Goal: Find specific page/section: Find specific page/section

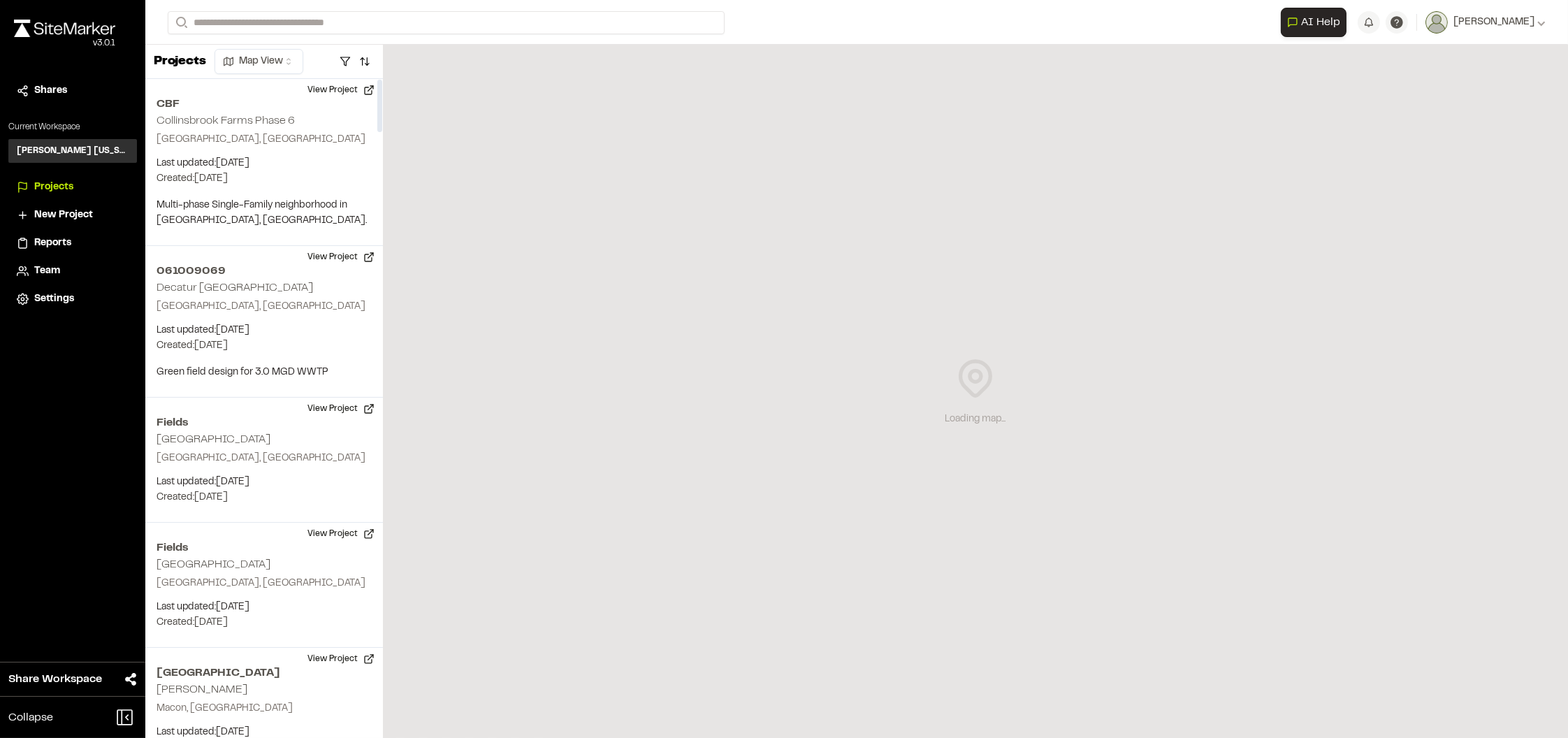
click at [246, 115] on div "CBF Collinsbrook Farms Phase 6 Frisco, TX Last updated: Oct 7, 2025 Budget: $ C…" at bounding box center [264, 163] width 238 height 167
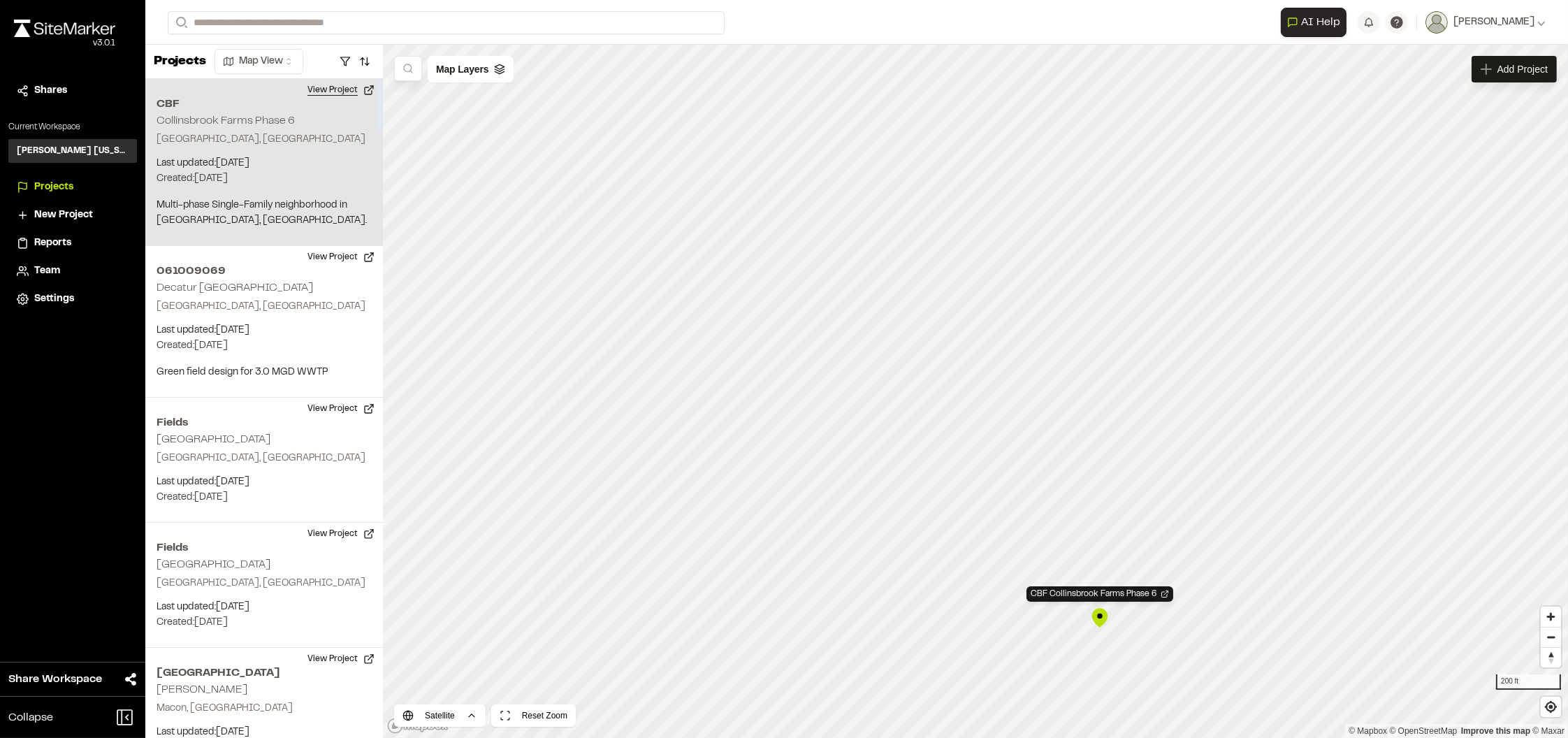
click at [337, 87] on button "View Project" at bounding box center [340, 90] width 84 height 22
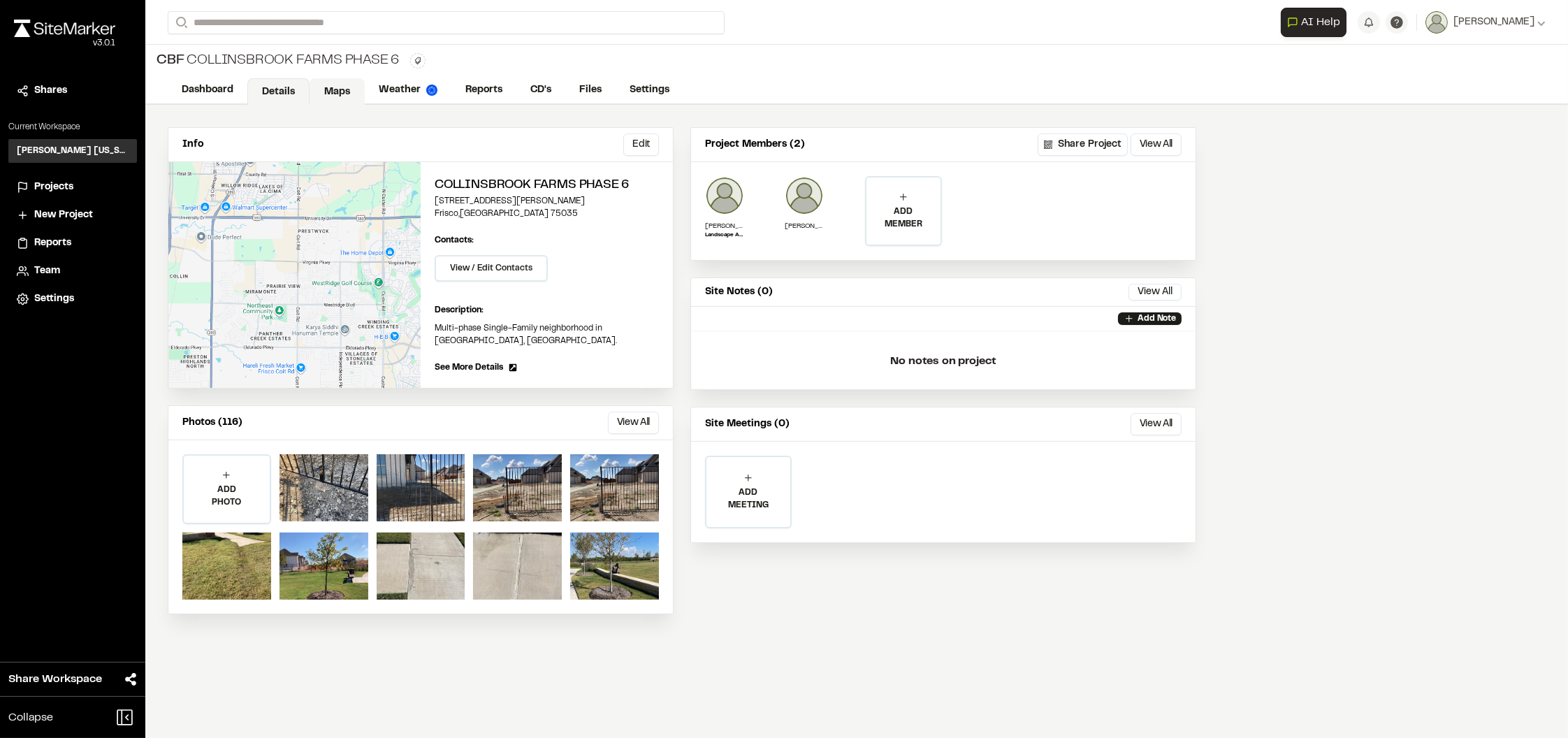
click at [342, 83] on link "Maps" at bounding box center [337, 92] width 55 height 26
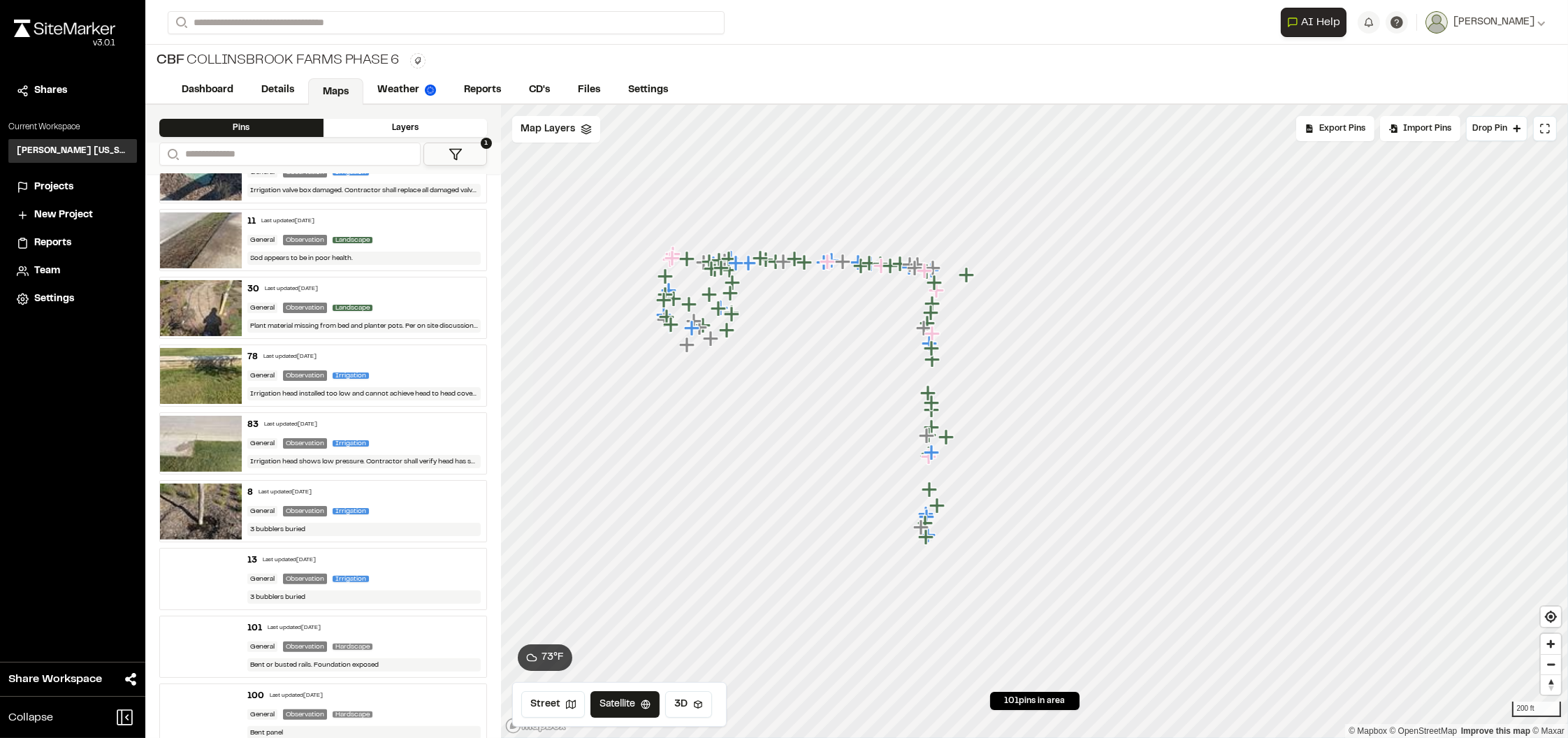
scroll to position [873, 0]
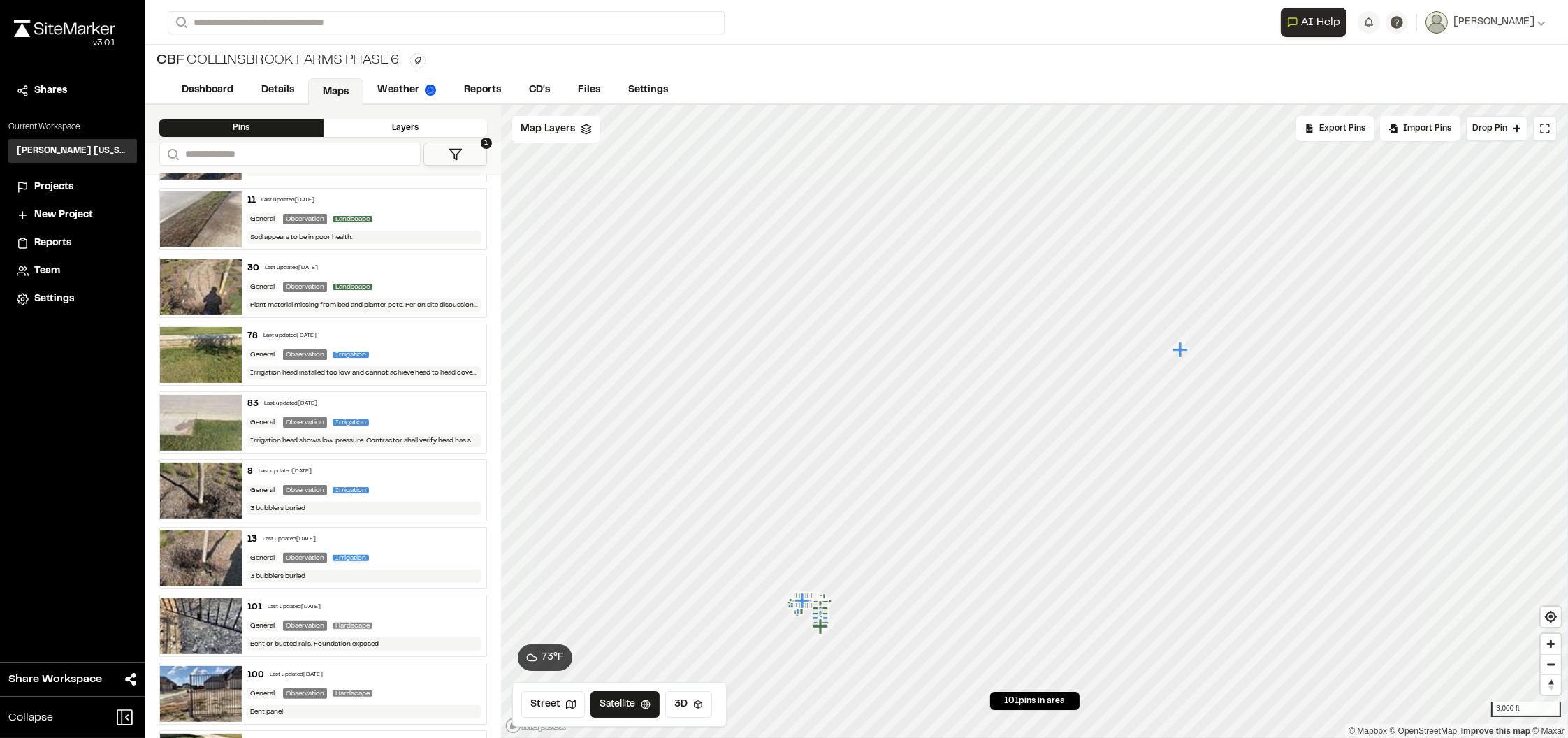
click at [1183, 353] on icon "Map marker" at bounding box center [1182, 351] width 18 height 18
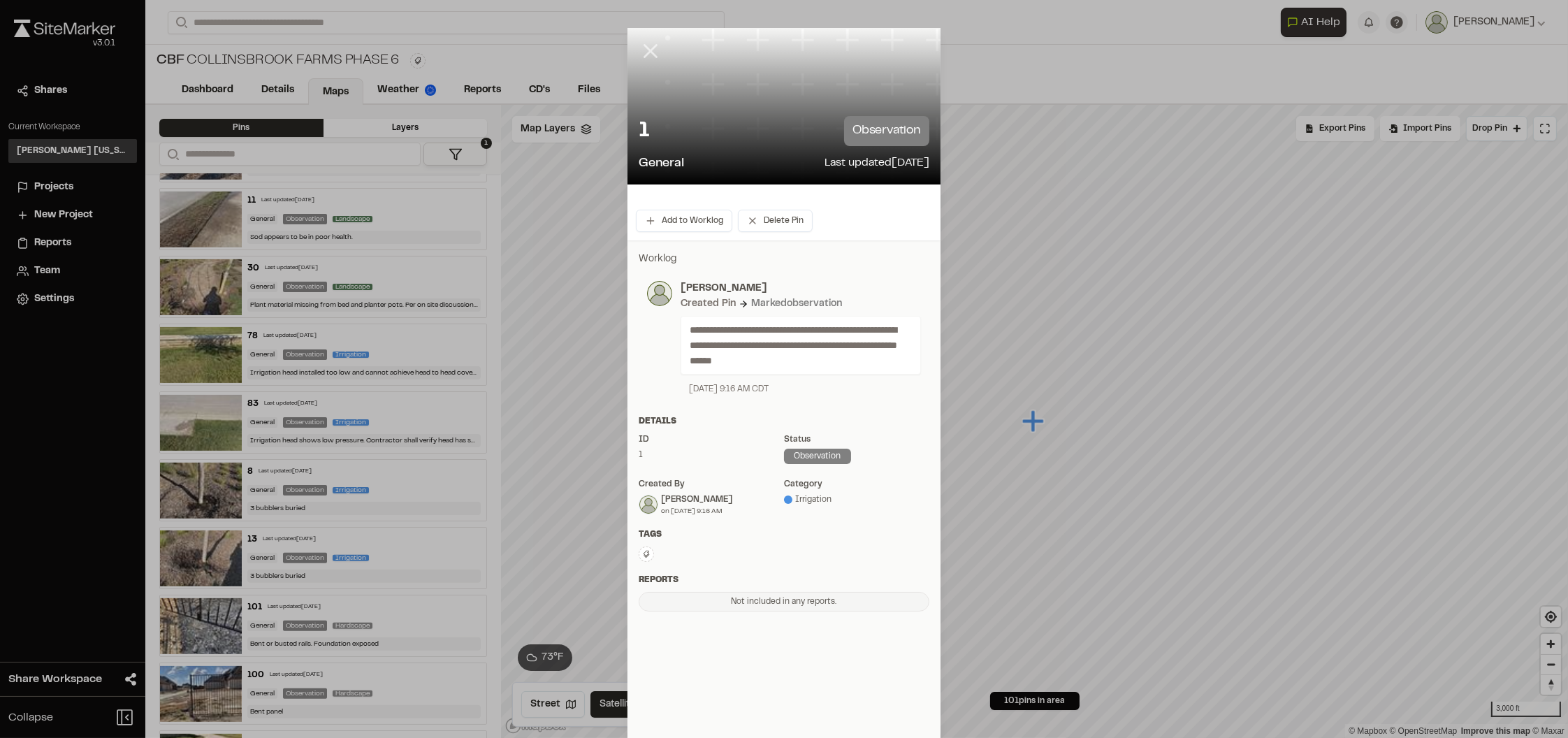
click at [645, 51] on icon at bounding box center [650, 51] width 24 height 24
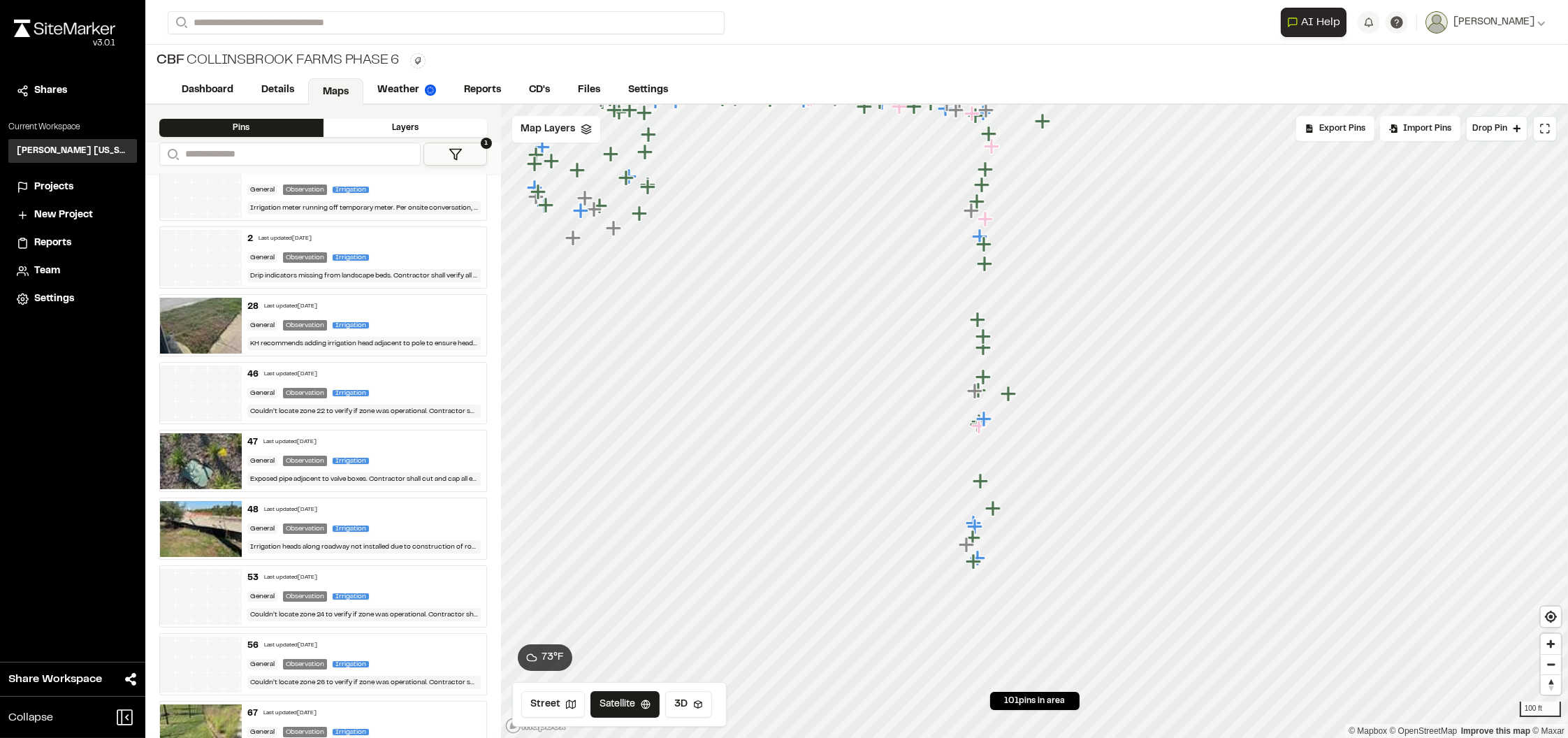
scroll to position [0, 0]
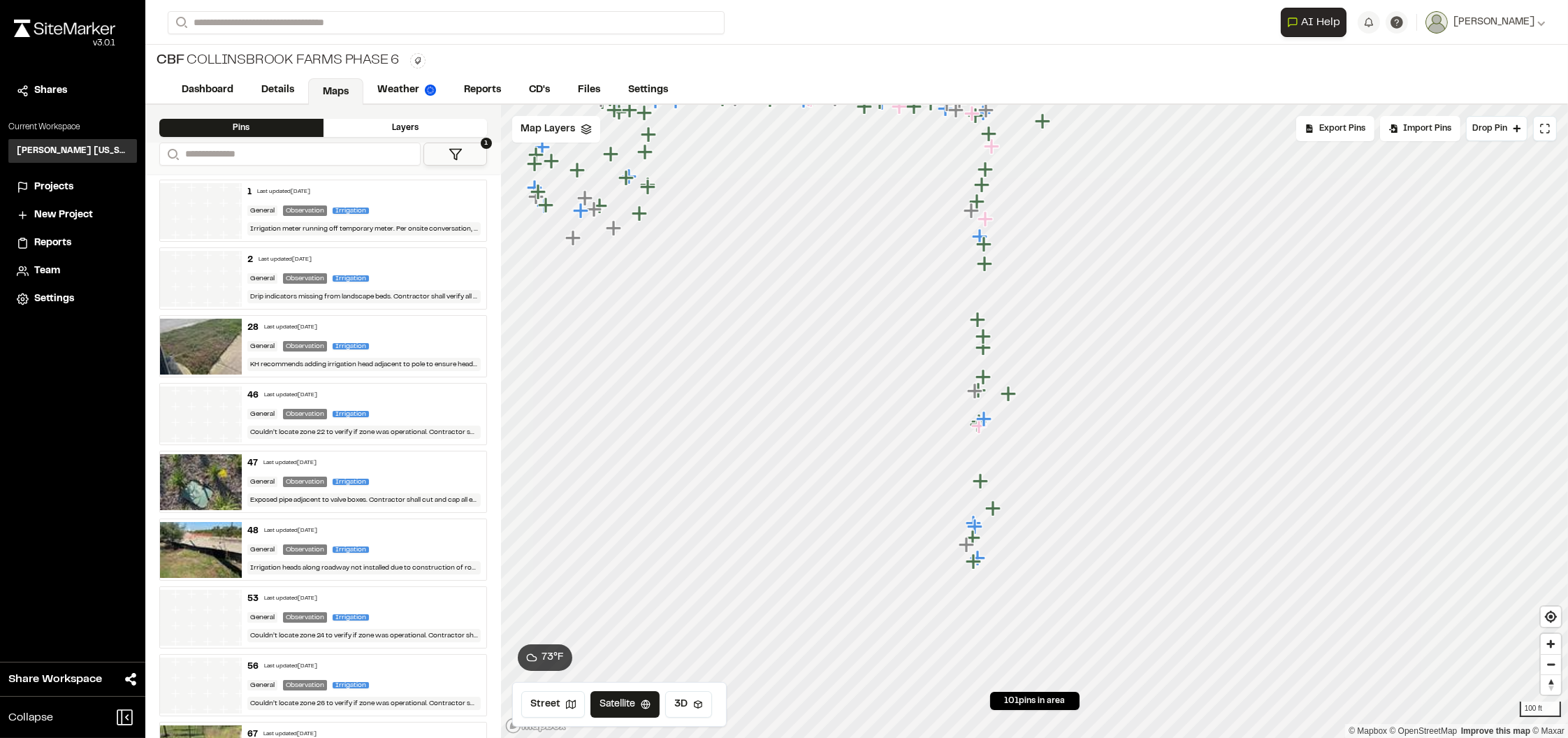
click at [466, 149] on button "1" at bounding box center [455, 154] width 64 height 23
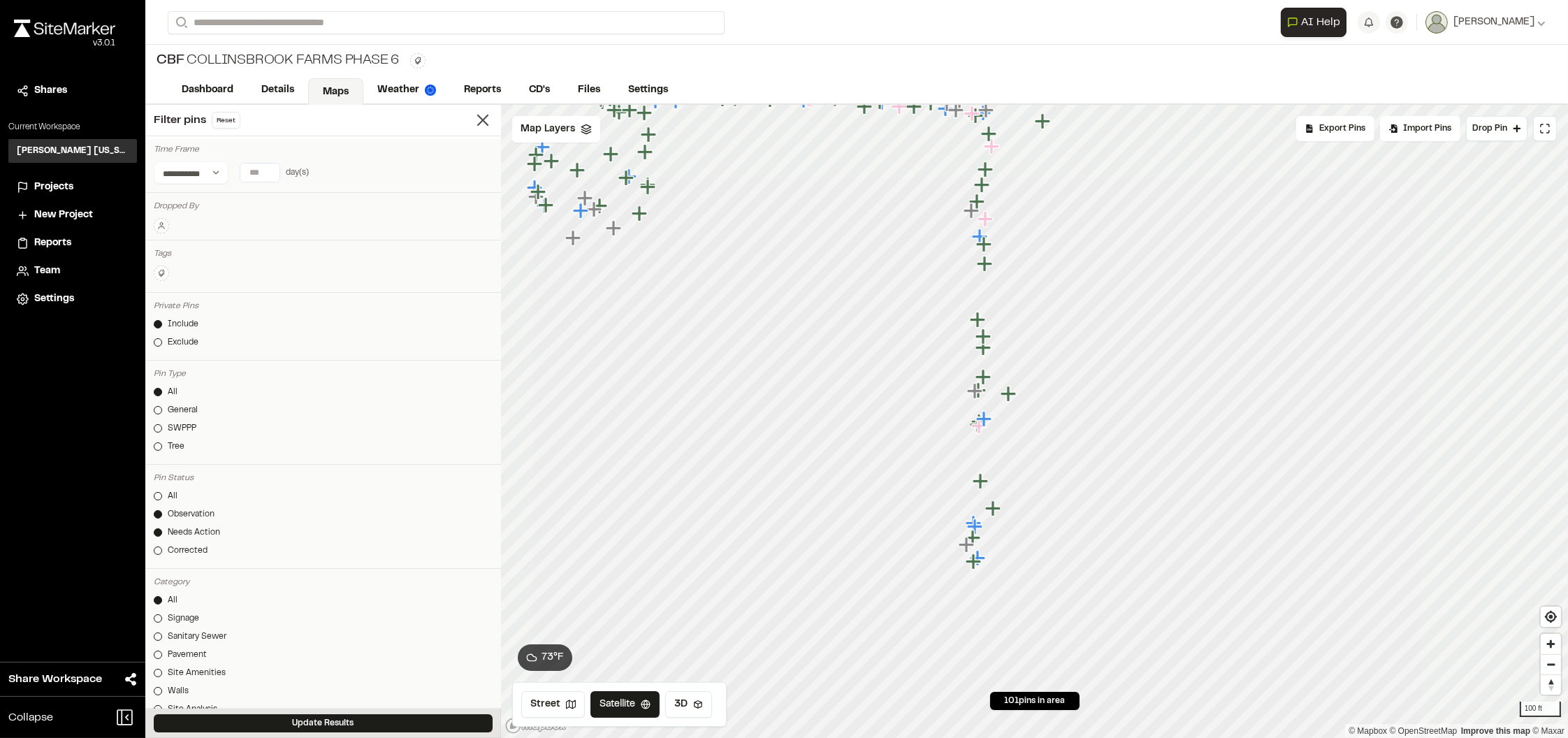
click at [162, 223] on icon at bounding box center [161, 226] width 8 height 8
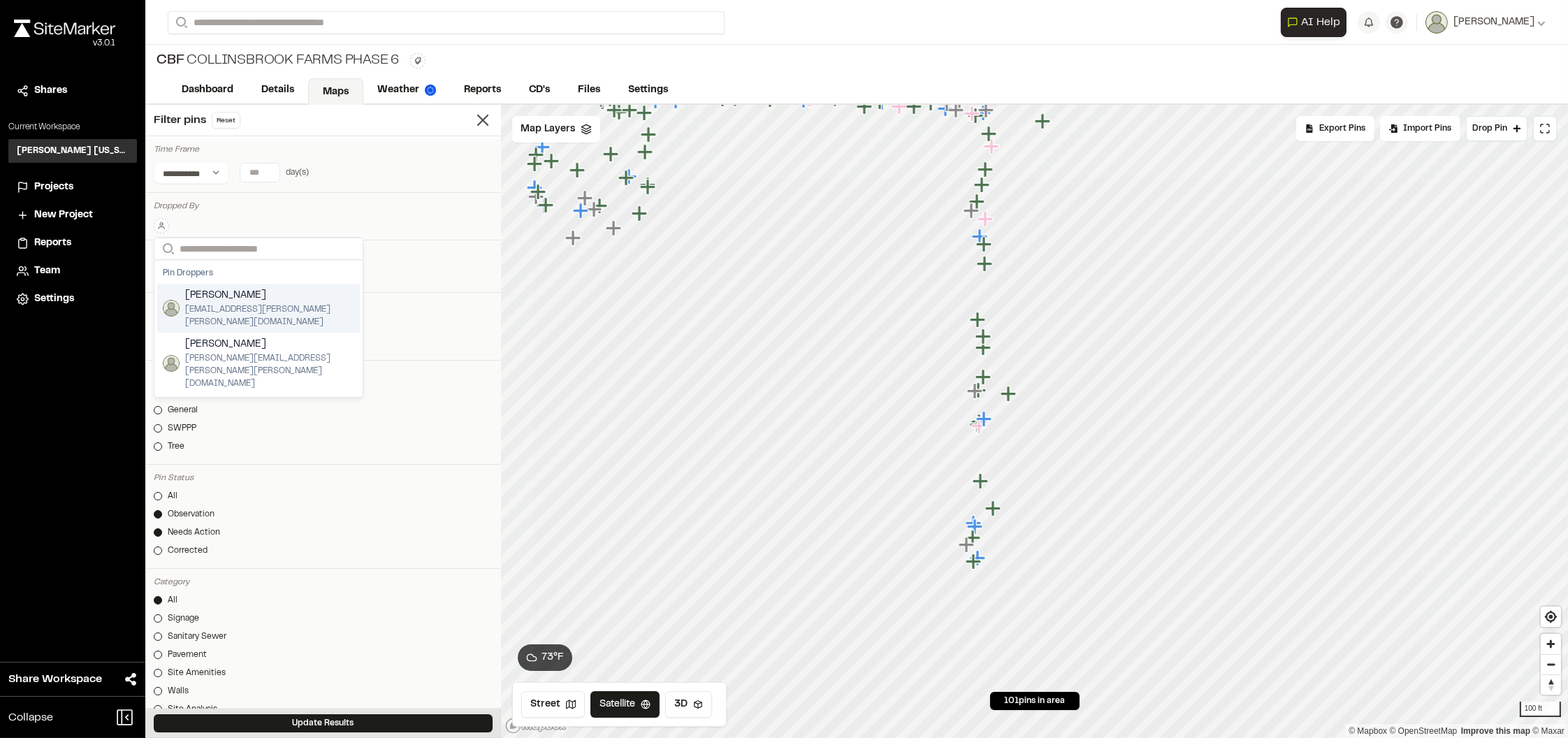
click at [263, 307] on span "[EMAIL_ADDRESS][PERSON_NAME][PERSON_NAME][DOMAIN_NAME]" at bounding box center [270, 316] width 169 height 25
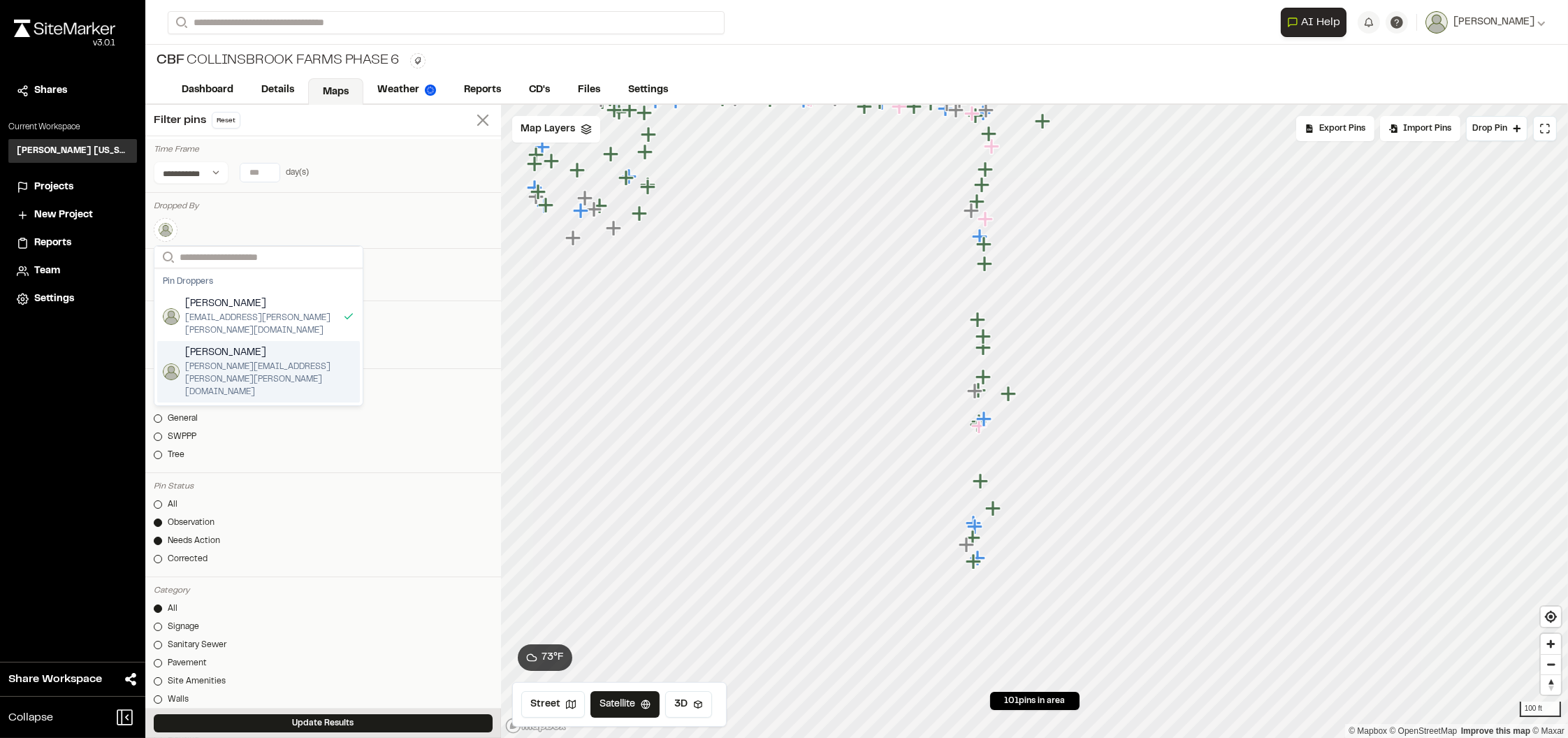
click at [478, 120] on line at bounding box center [483, 120] width 10 height 10
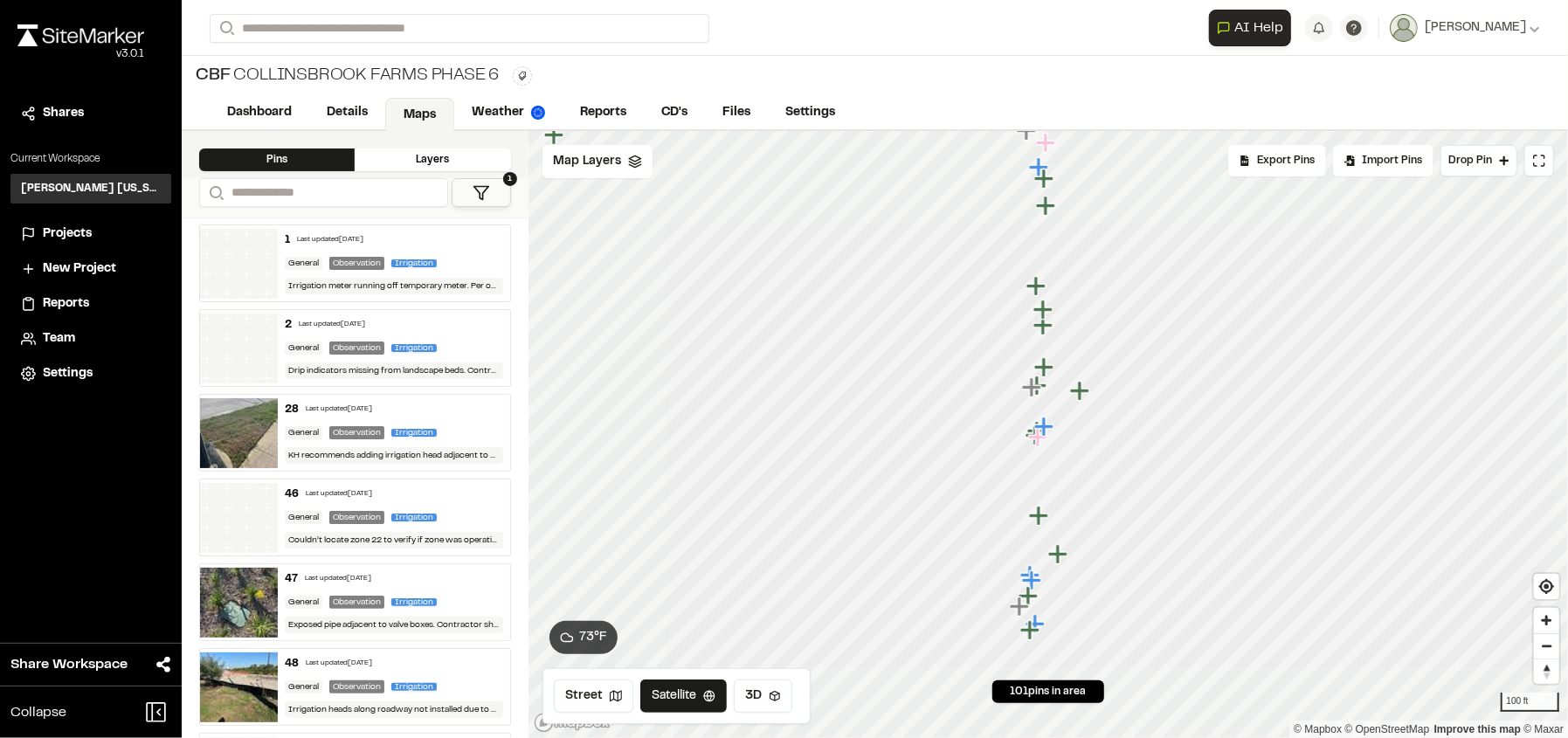
click at [347, 319] on div "Last updated [DATE]" at bounding box center [331, 324] width 66 height 11
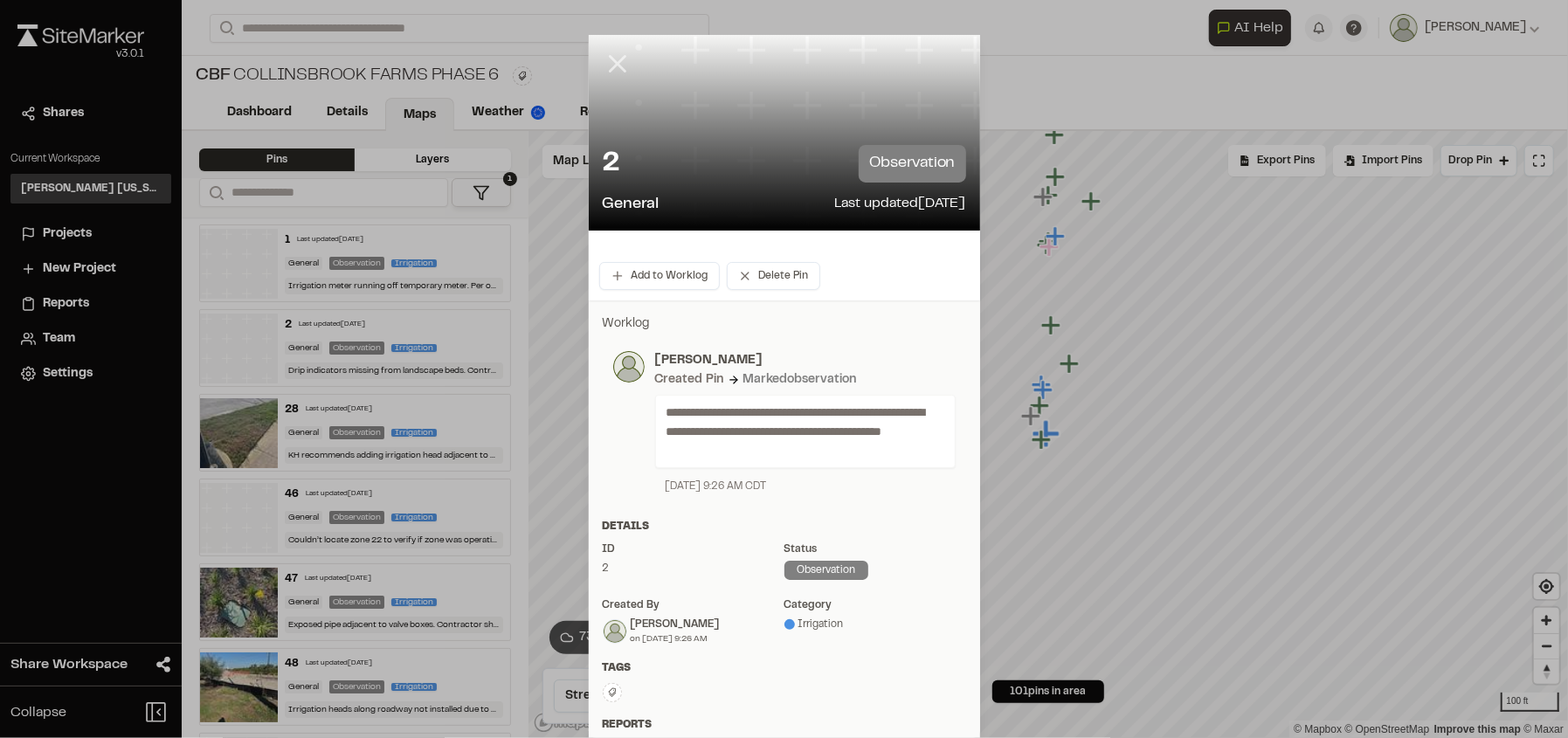
click at [609, 58] on icon at bounding box center [617, 64] width 30 height 30
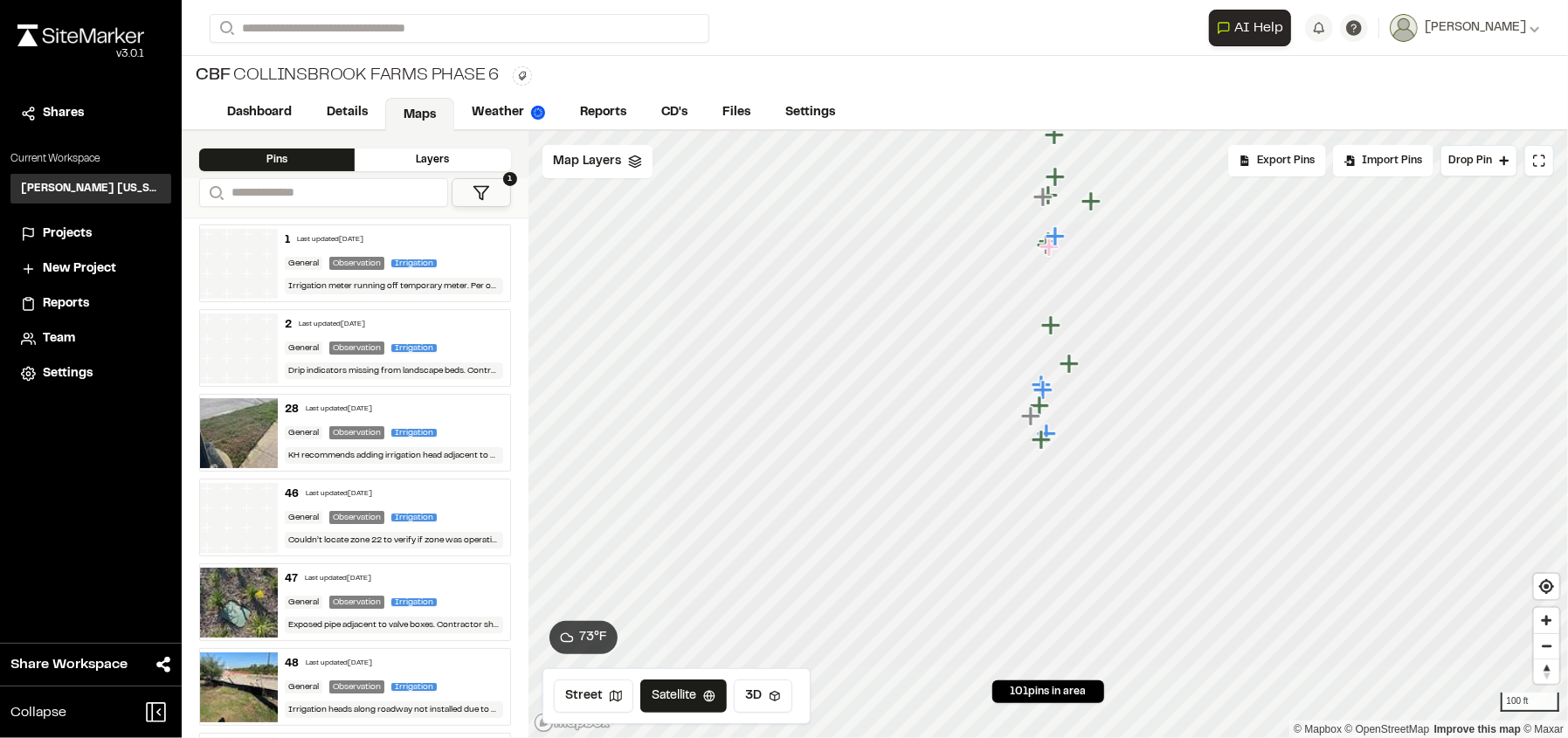
click at [487, 193] on icon at bounding box center [481, 192] width 17 height 17
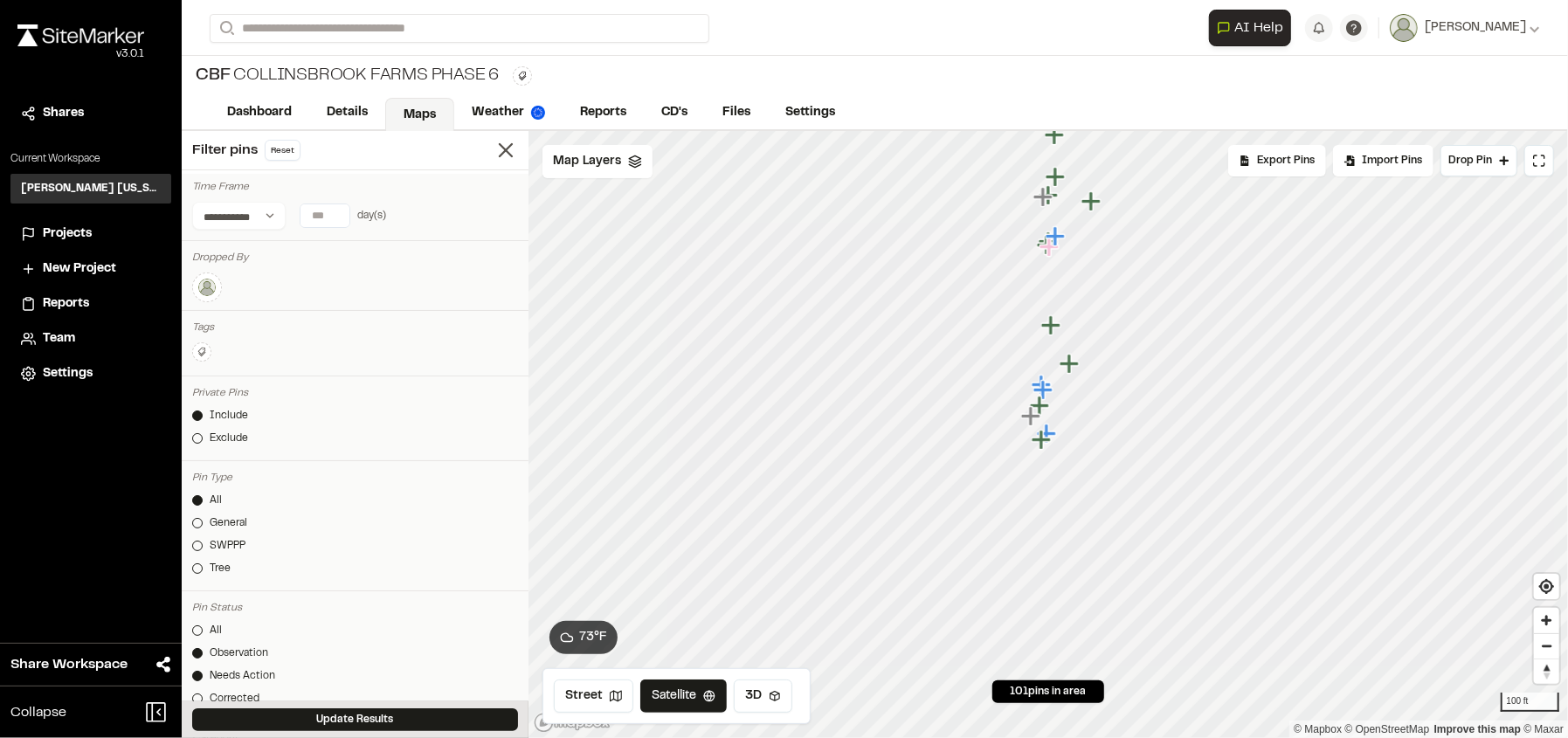
click at [197, 282] on img at bounding box center [207, 288] width 21 height 21
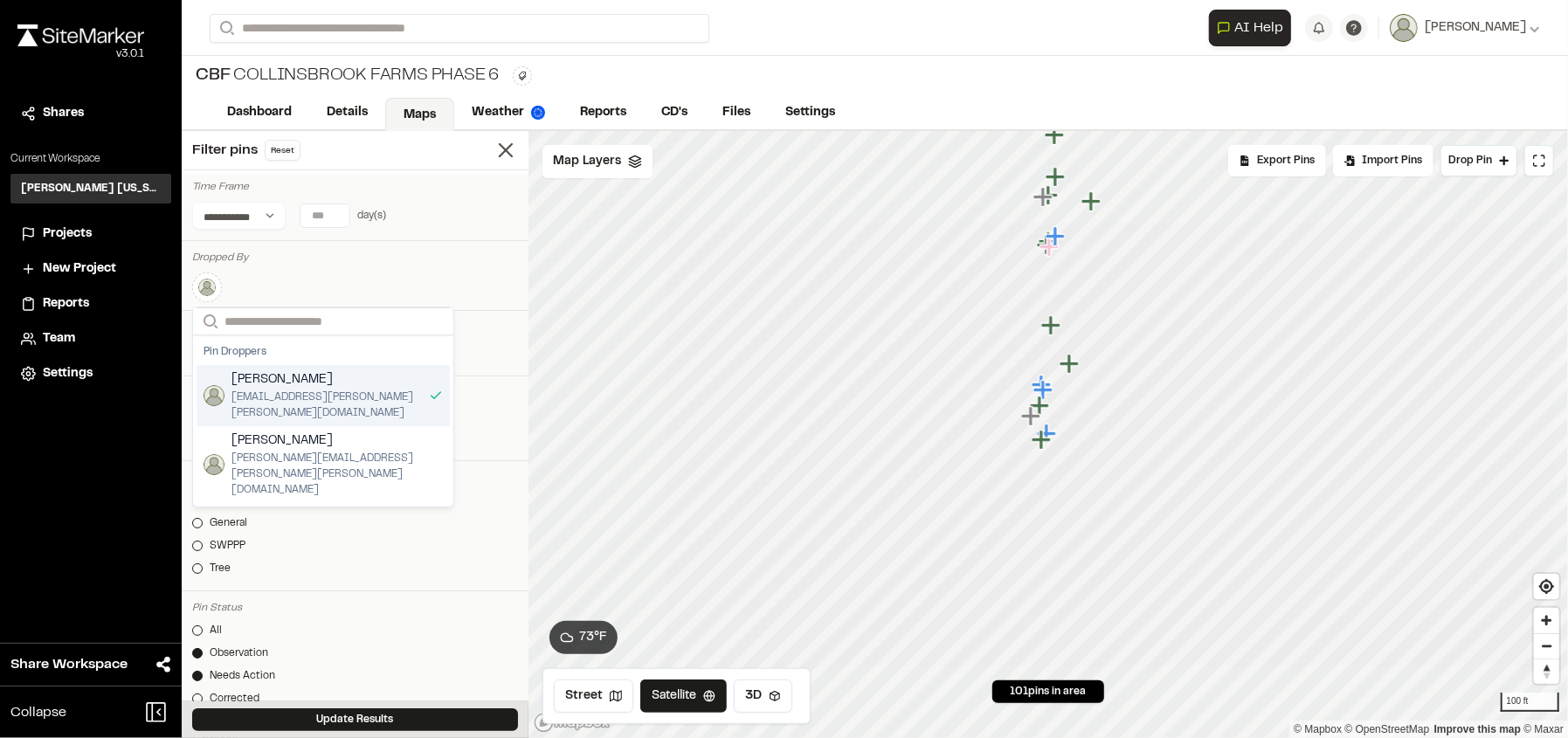
click at [363, 396] on span "[EMAIL_ADDRESS][PERSON_NAME][PERSON_NAME][DOMAIN_NAME]" at bounding box center [326, 405] width 191 height 32
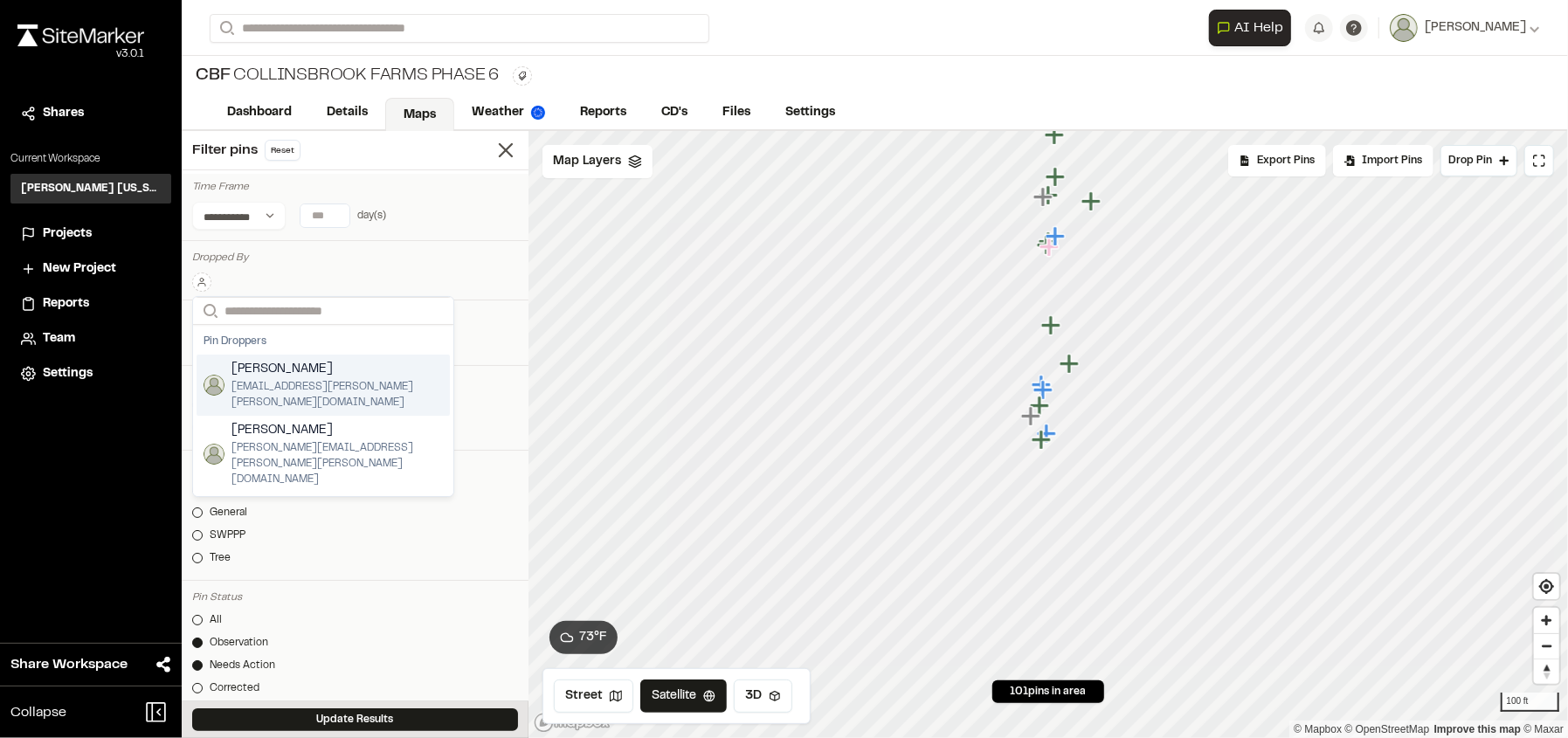
click at [310, 380] on span "[EMAIL_ADDRESS][PERSON_NAME][PERSON_NAME][DOMAIN_NAME]" at bounding box center [337, 394] width 212 height 32
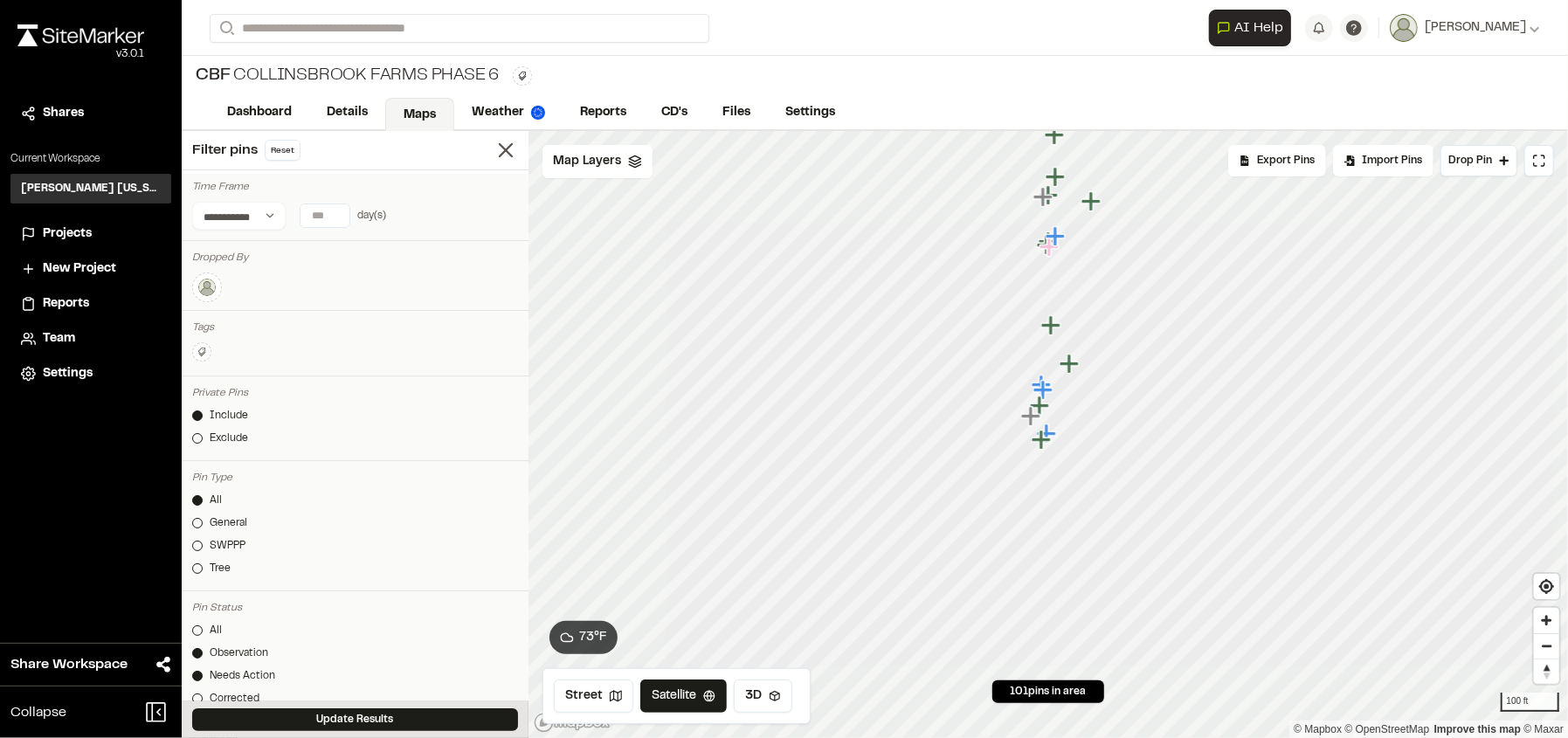
click at [407, 152] on div "Filter pins Reset" at bounding box center [355, 150] width 347 height 39
click at [281, 712] on button "Update Results" at bounding box center [355, 720] width 325 height 23
click at [500, 151] on line at bounding box center [505, 150] width 13 height 13
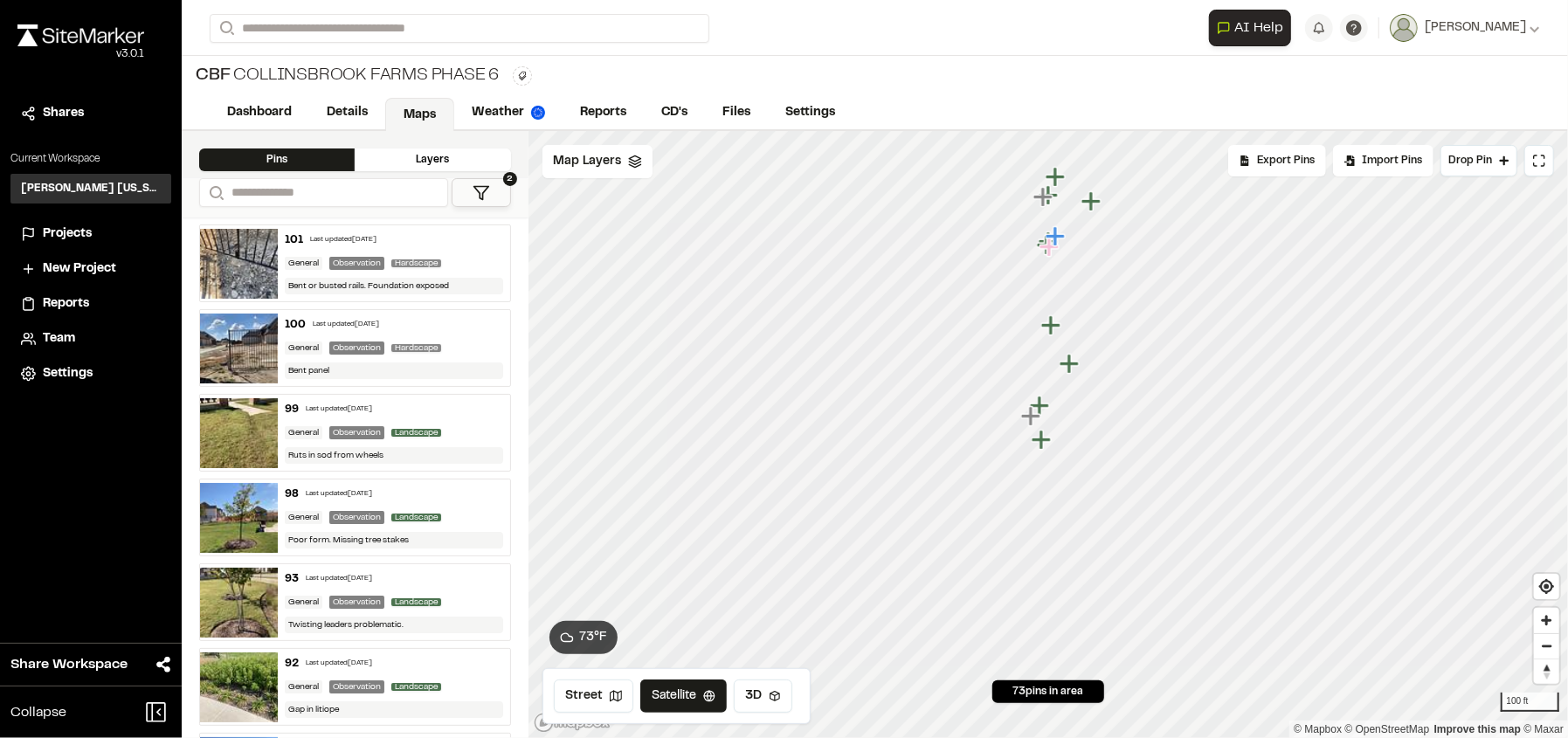
click at [343, 232] on div "101 Last updated [DATE]" at bounding box center [394, 240] width 218 height 15
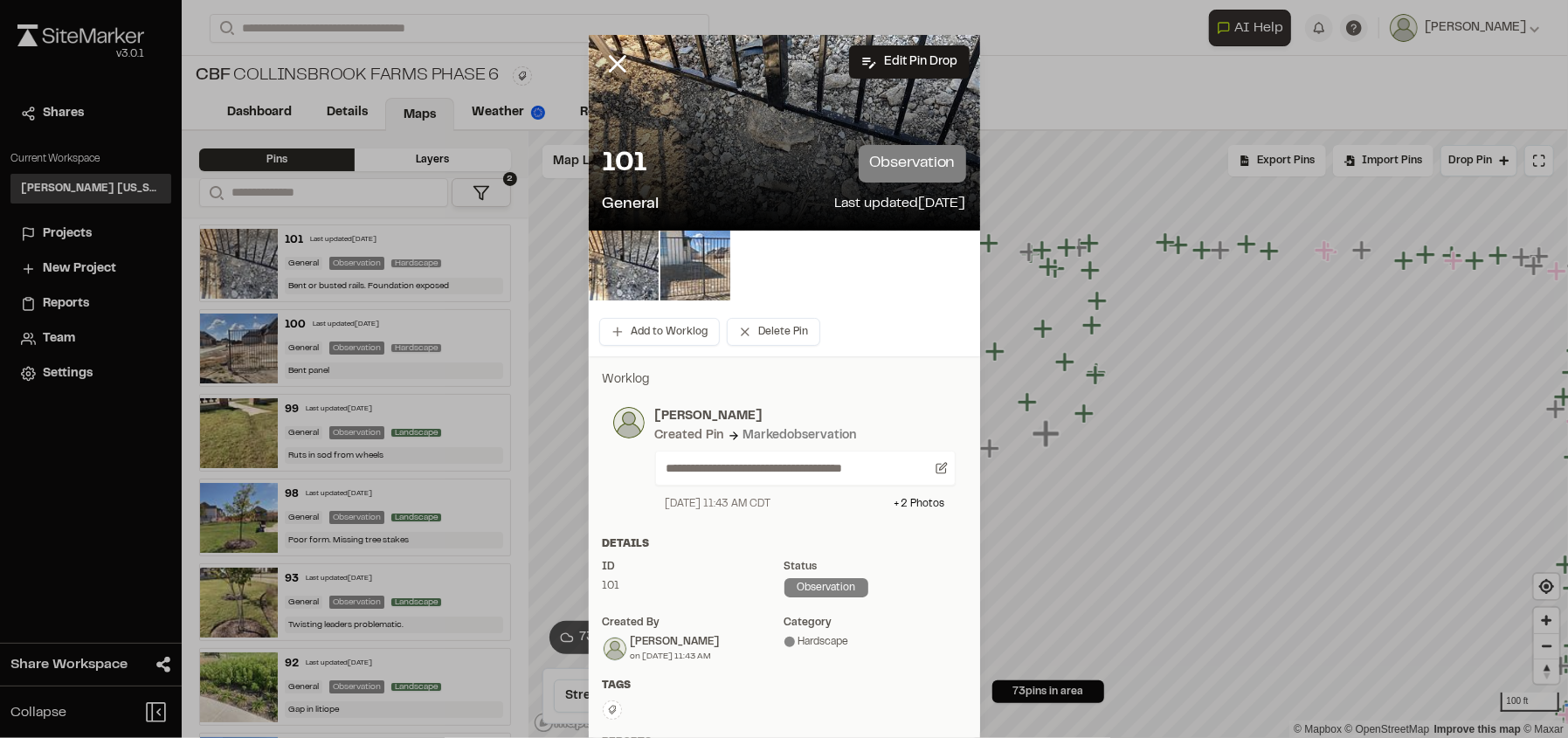
click at [683, 270] on img at bounding box center [695, 266] width 70 height 70
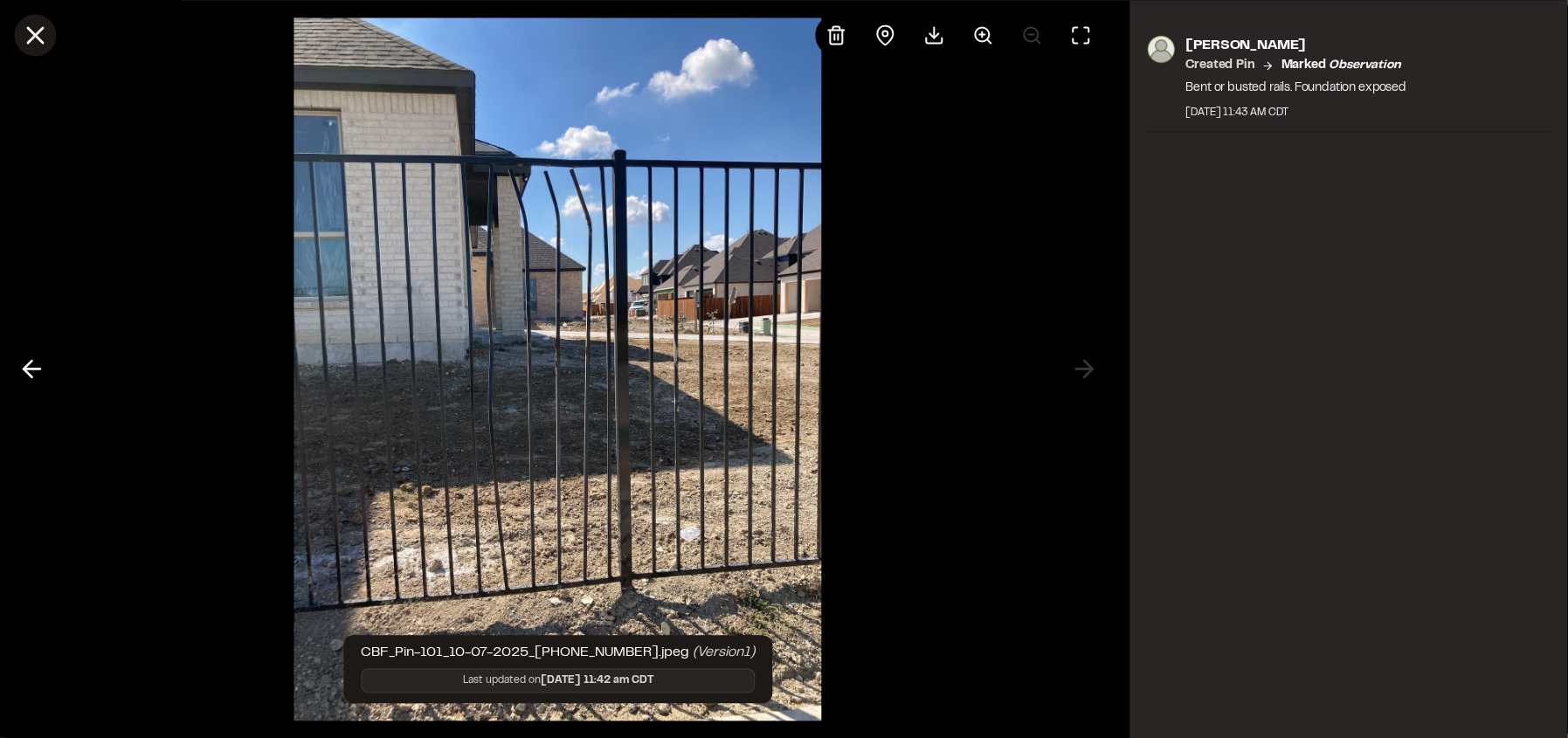
click at [30, 45] on icon at bounding box center [35, 35] width 30 height 30
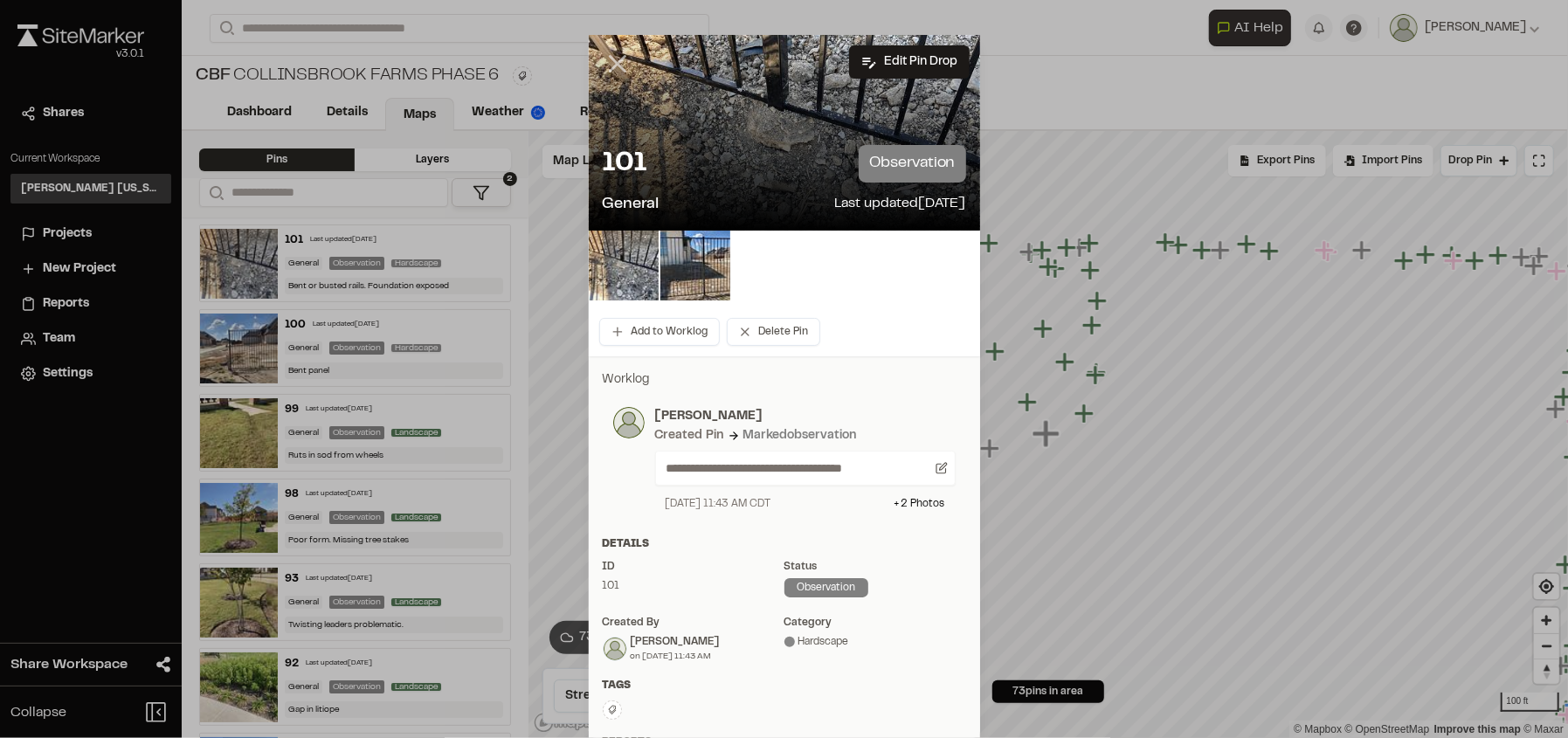
click at [616, 55] on icon at bounding box center [617, 64] width 30 height 30
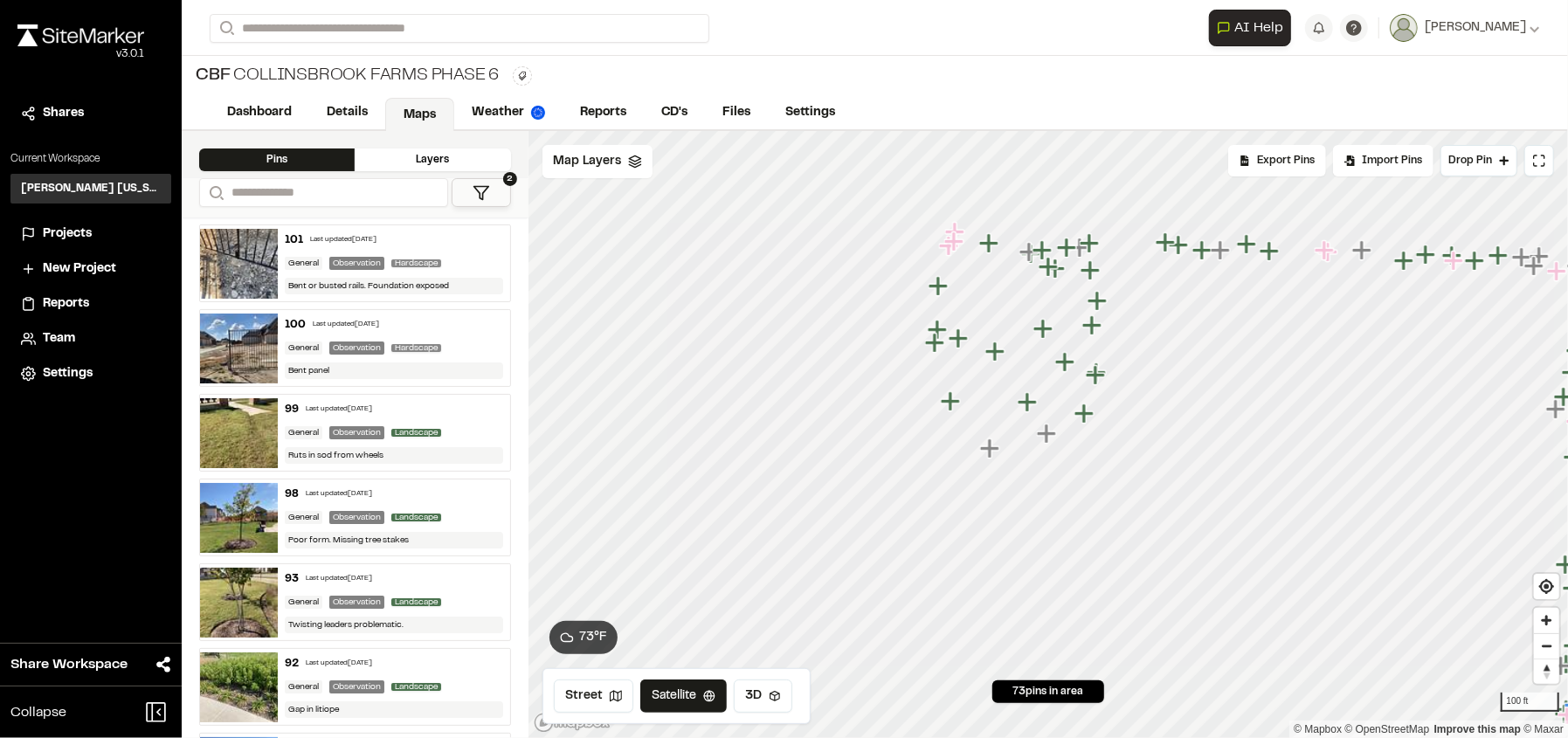
click at [309, 364] on div "Bent panel" at bounding box center [394, 370] width 218 height 16
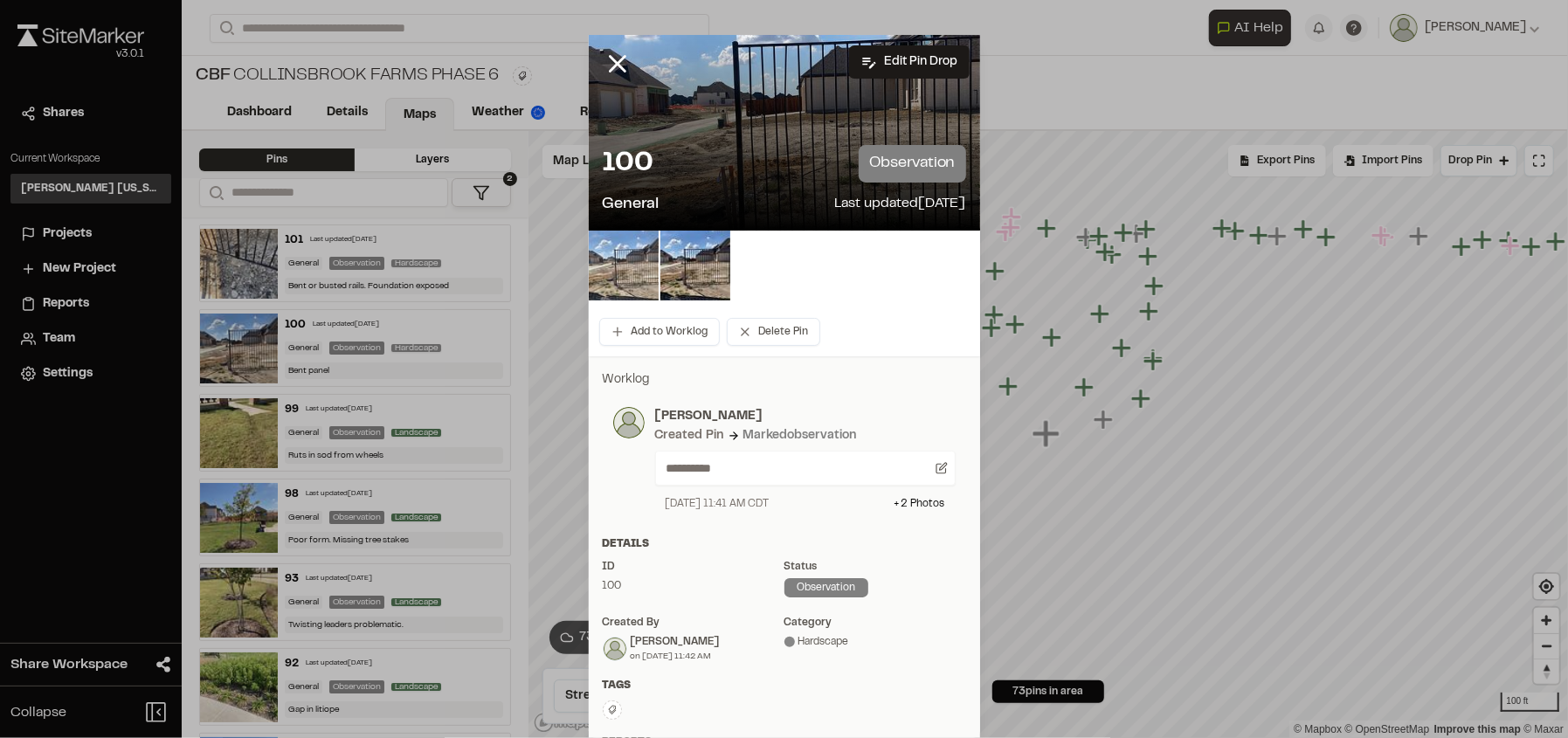
click at [626, 270] on img at bounding box center [624, 266] width 70 height 70
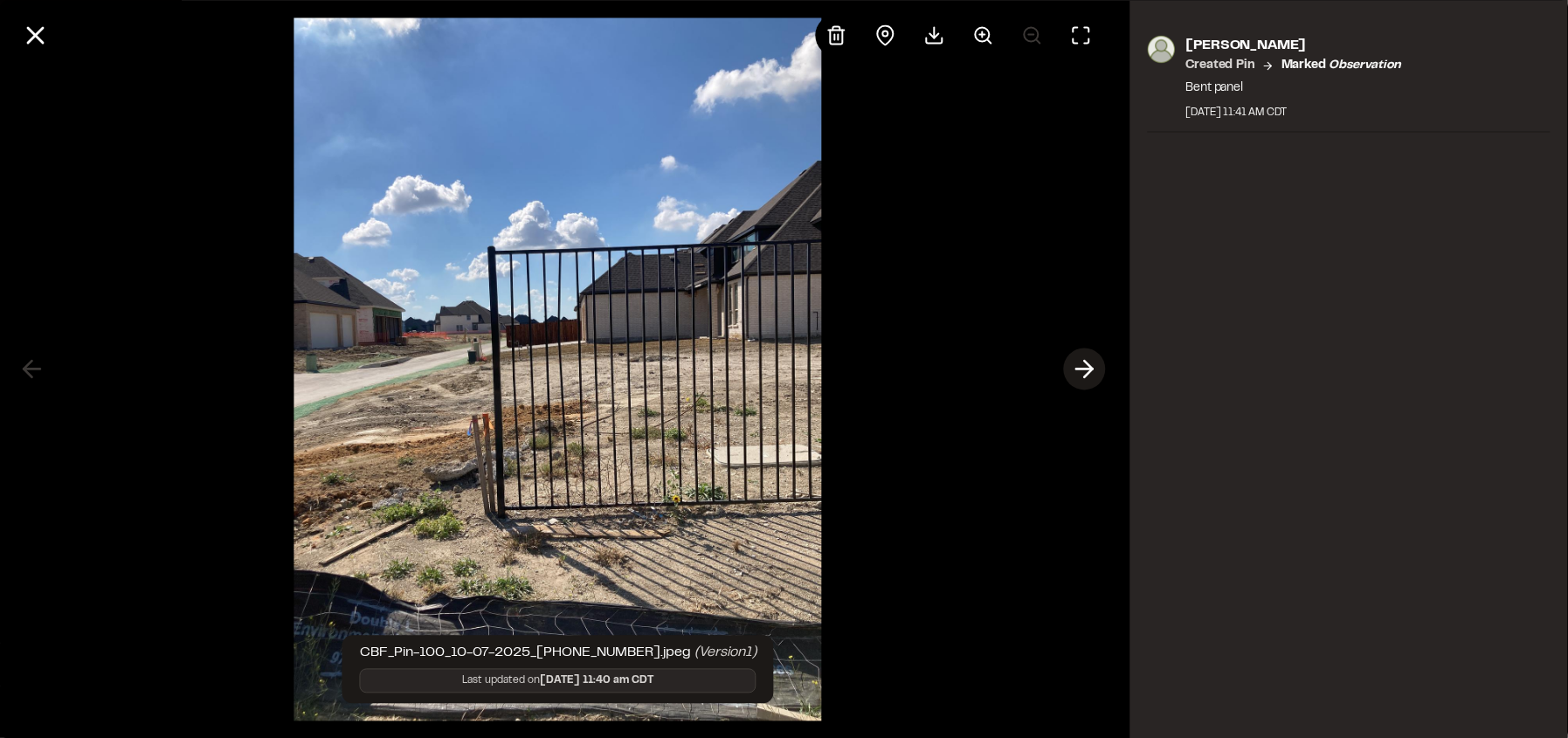
click at [1089, 369] on icon at bounding box center [1085, 369] width 28 height 30
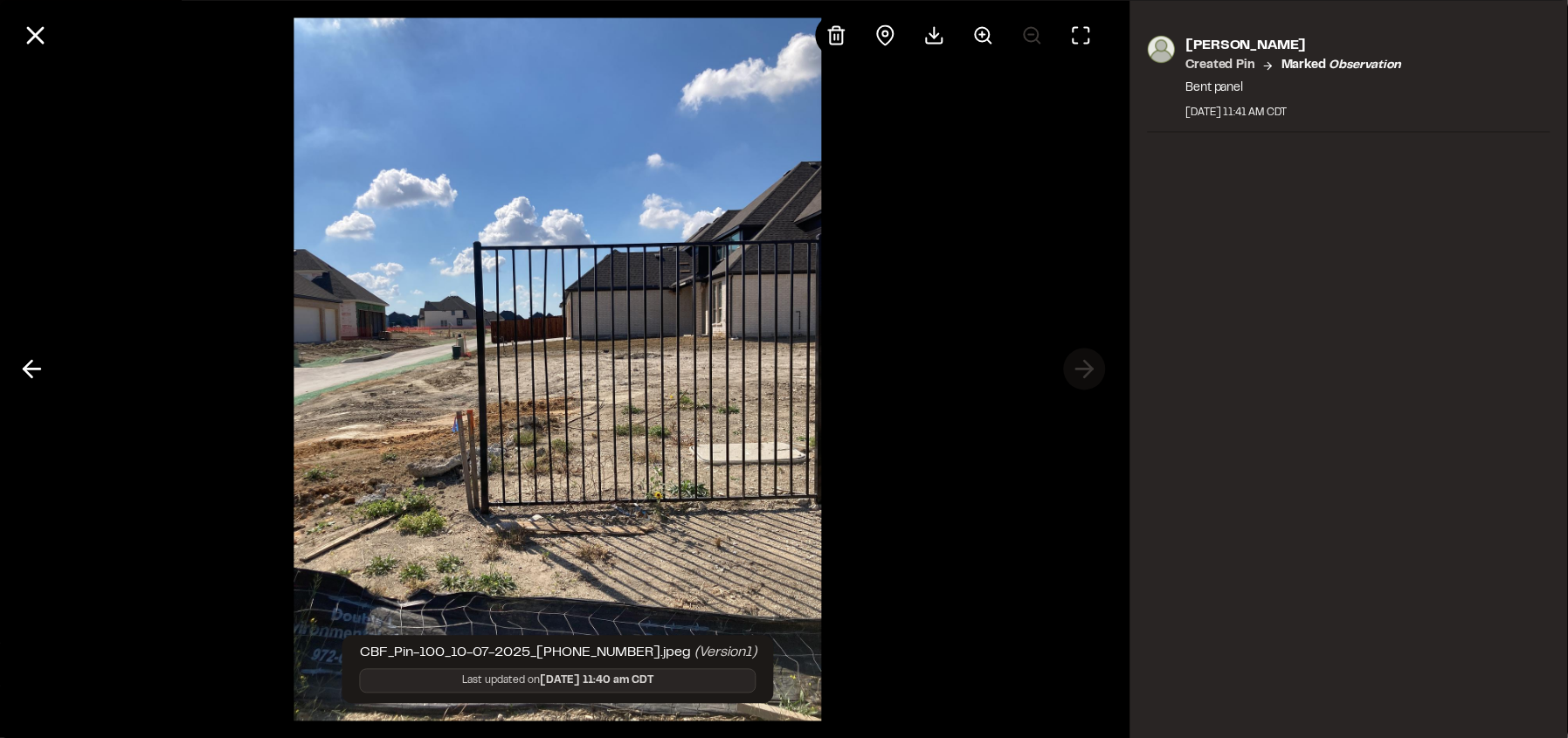
click at [1089, 369] on div at bounding box center [558, 369] width 1117 height 738
click at [45, 374] on button at bounding box center [32, 369] width 42 height 42
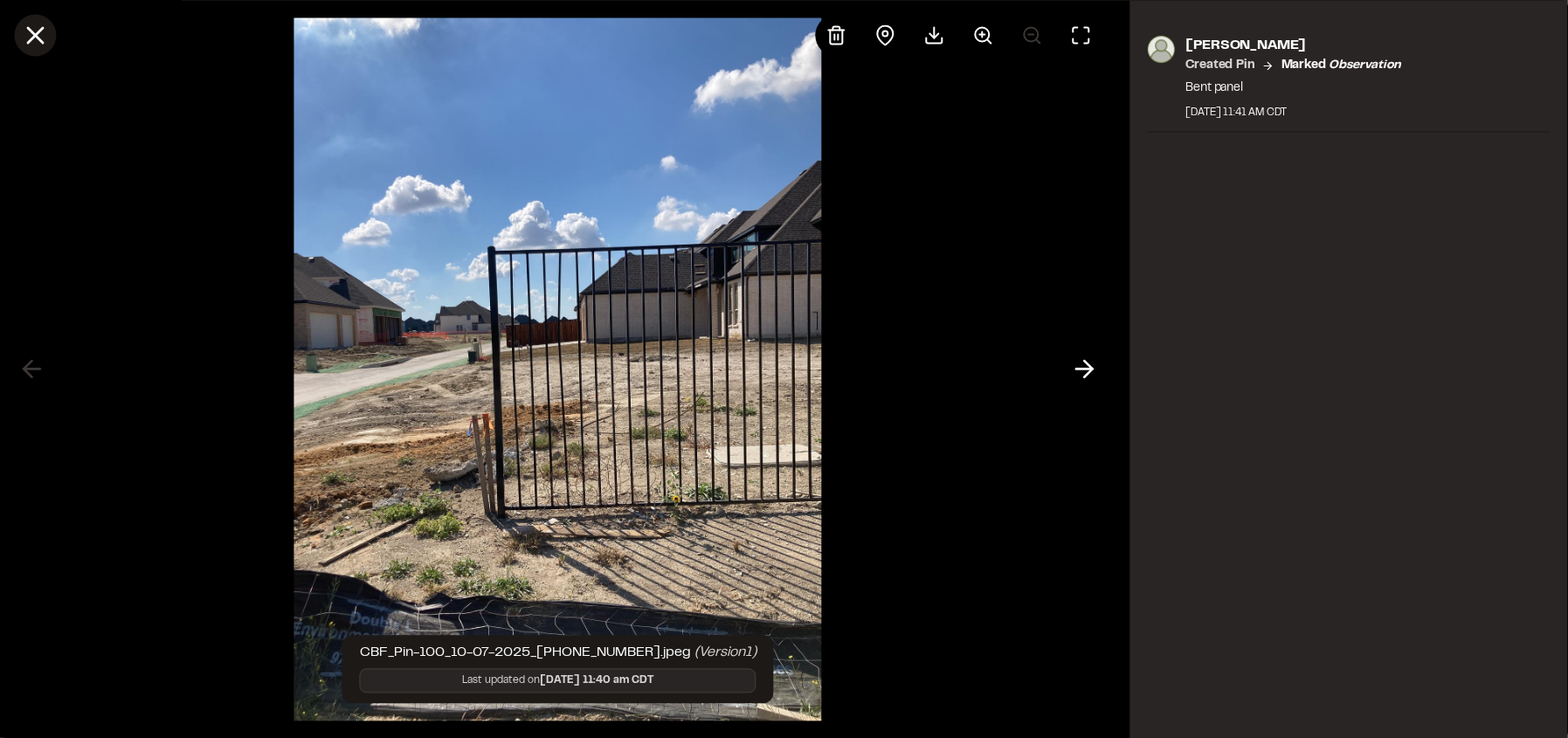
click at [35, 43] on icon at bounding box center [35, 35] width 30 height 30
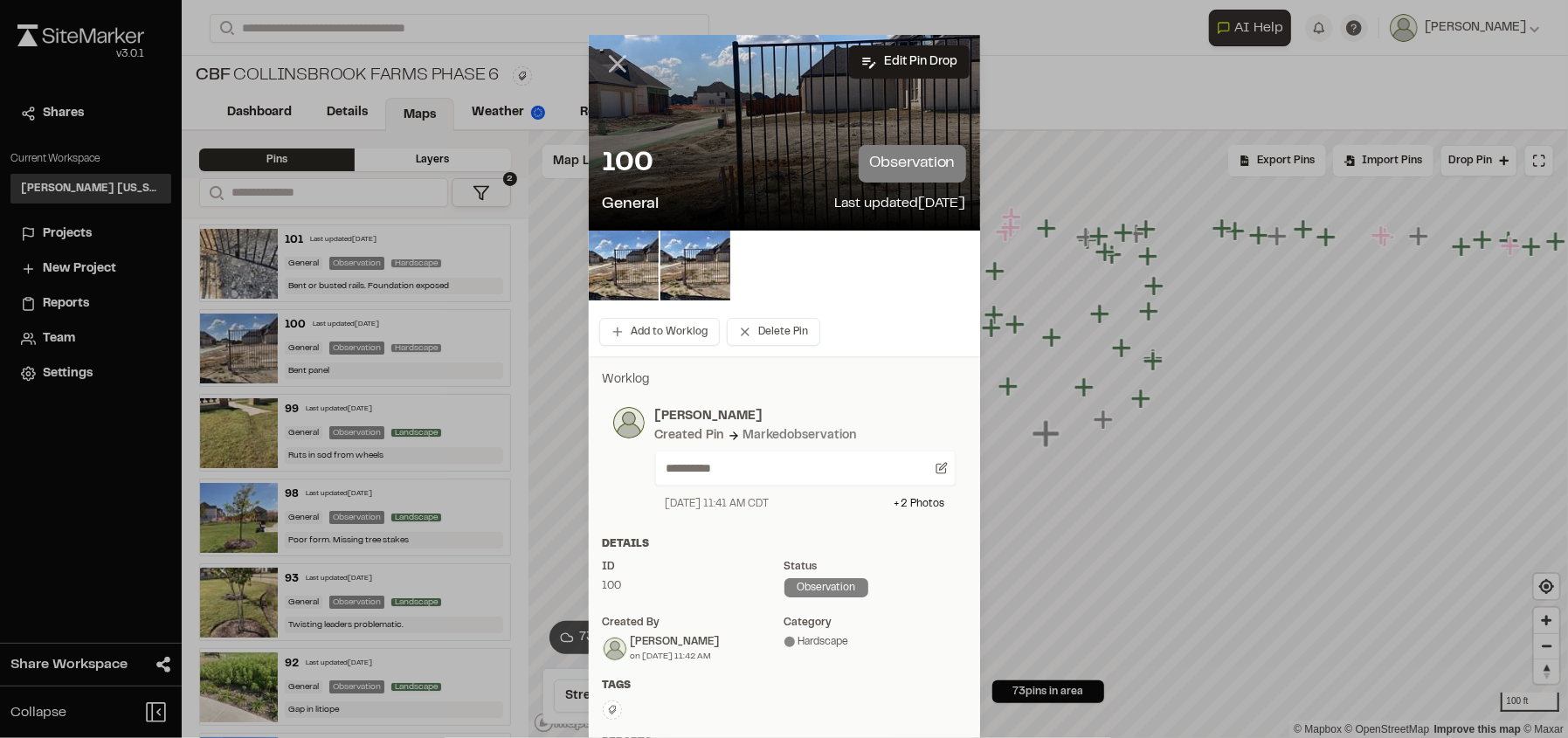
click at [619, 60] on icon at bounding box center [617, 64] width 30 height 30
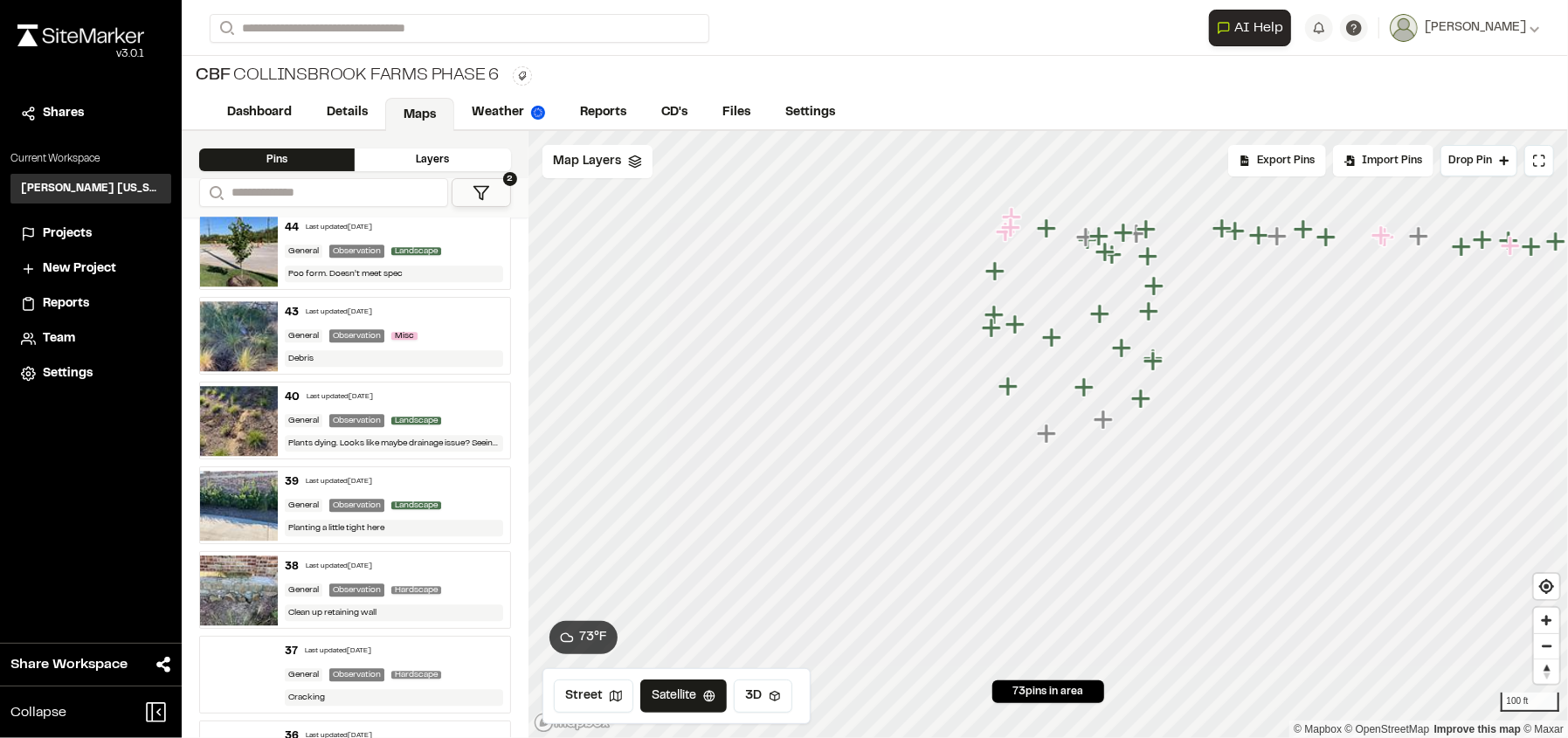
scroll to position [3216, 0]
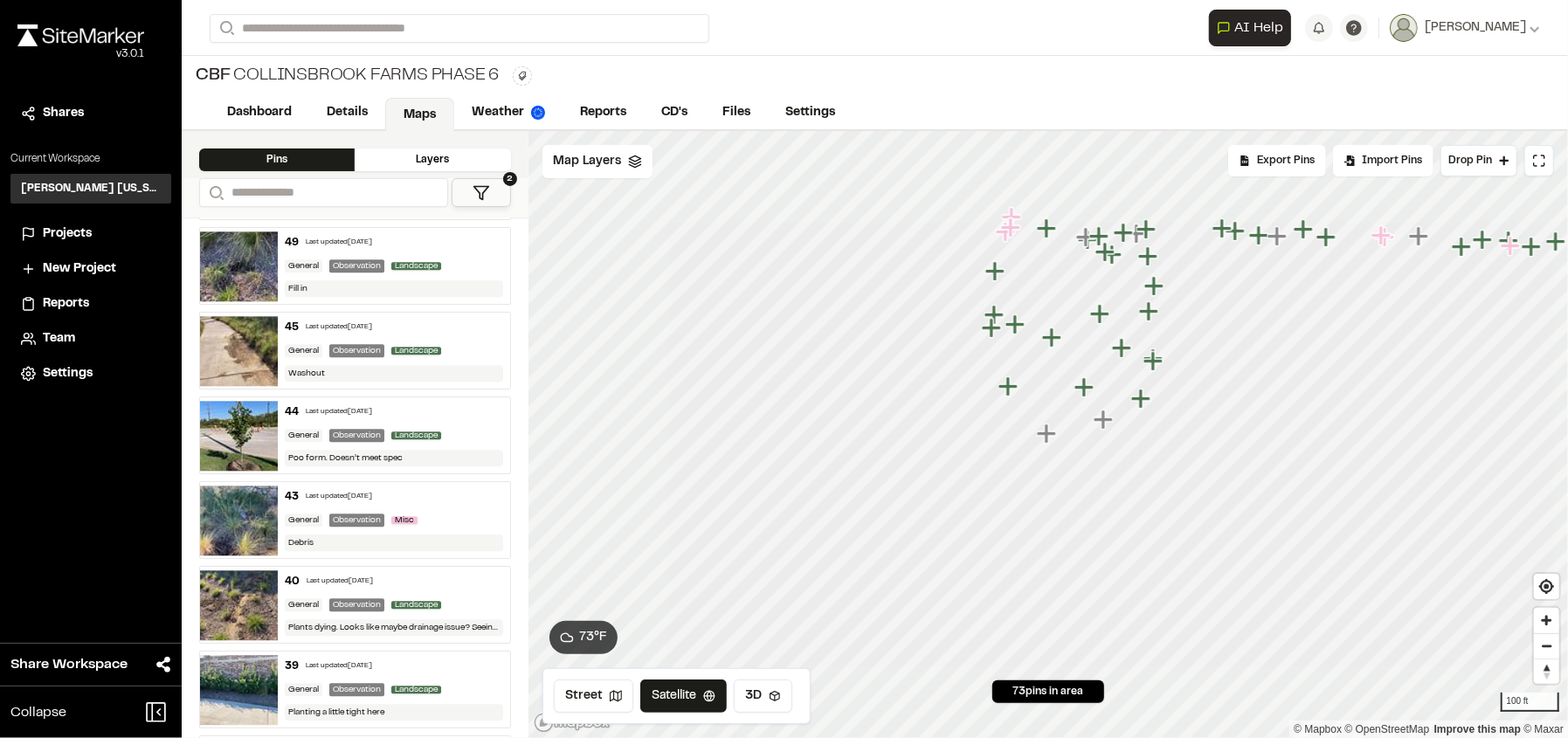
click at [505, 191] on button "2" at bounding box center [481, 192] width 60 height 29
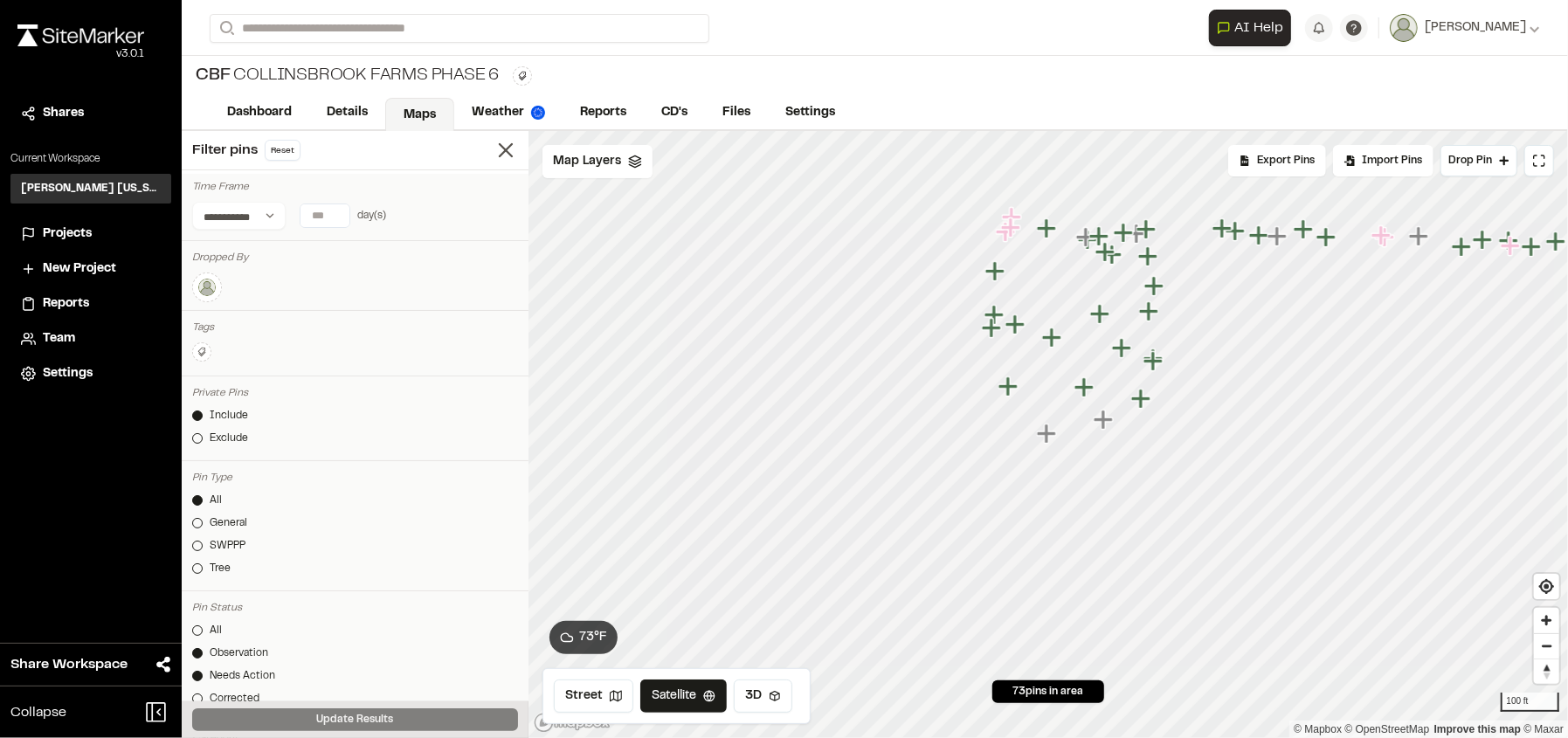
click at [213, 284] on img at bounding box center [207, 288] width 21 height 21
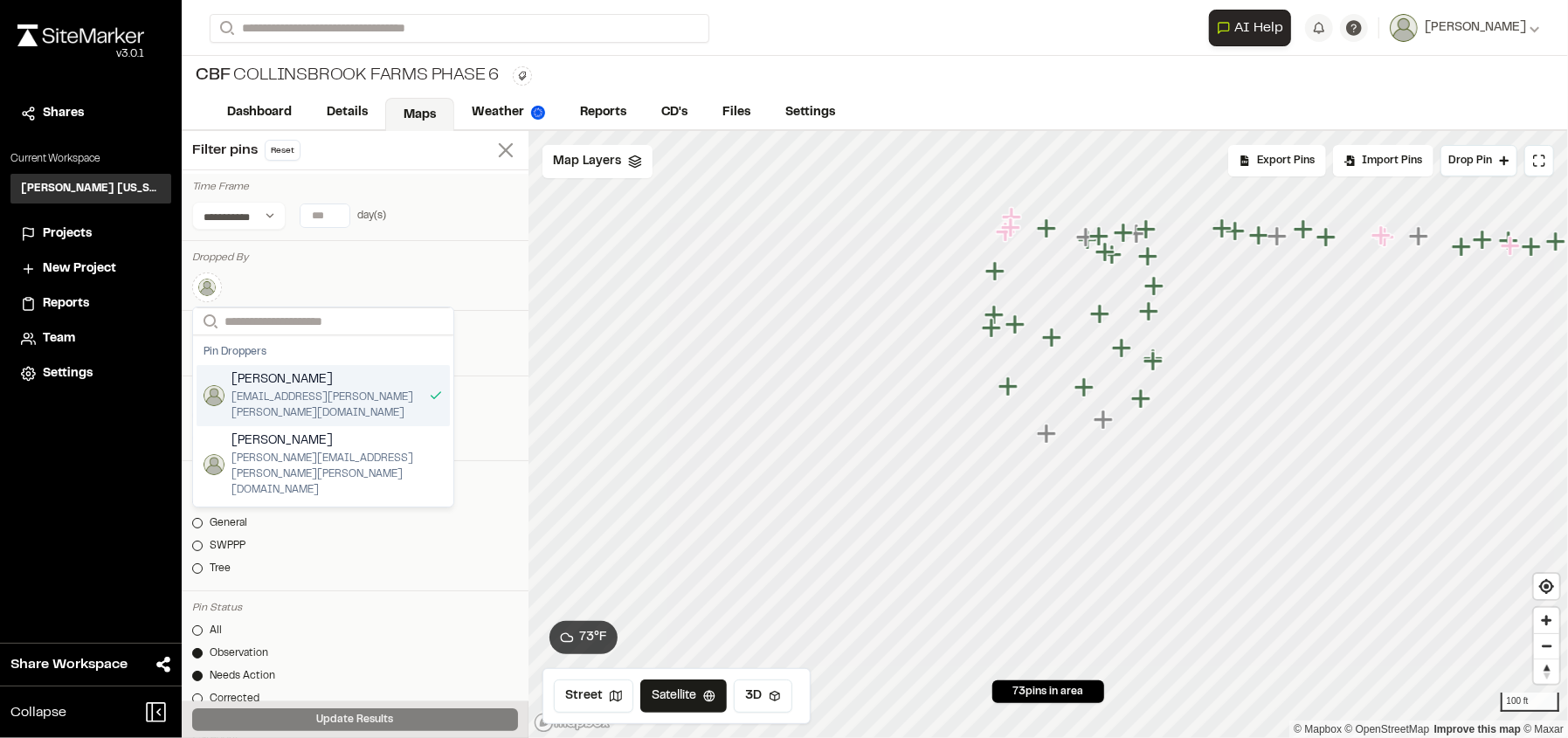
click at [500, 146] on line at bounding box center [505, 150] width 13 height 13
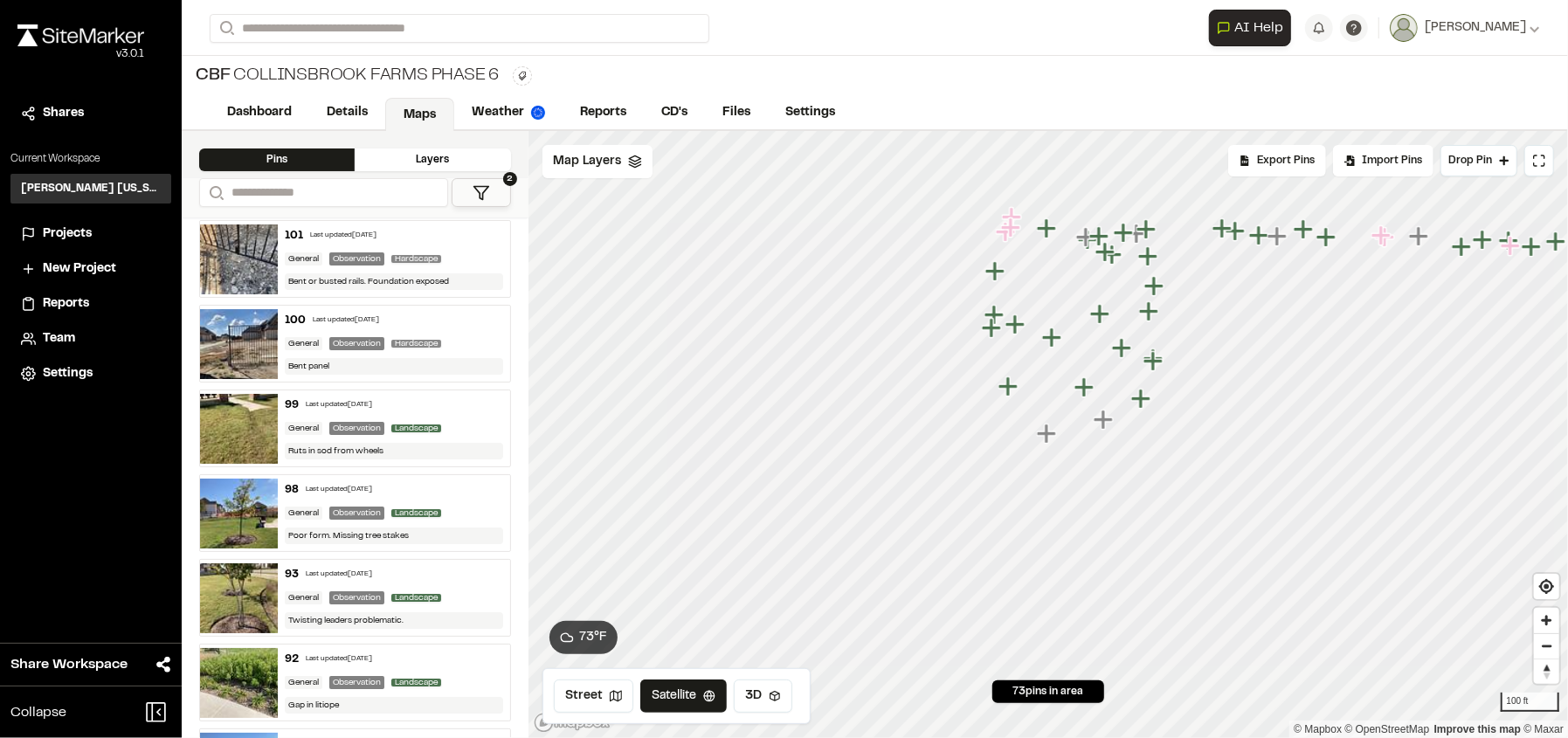
scroll to position [0, 0]
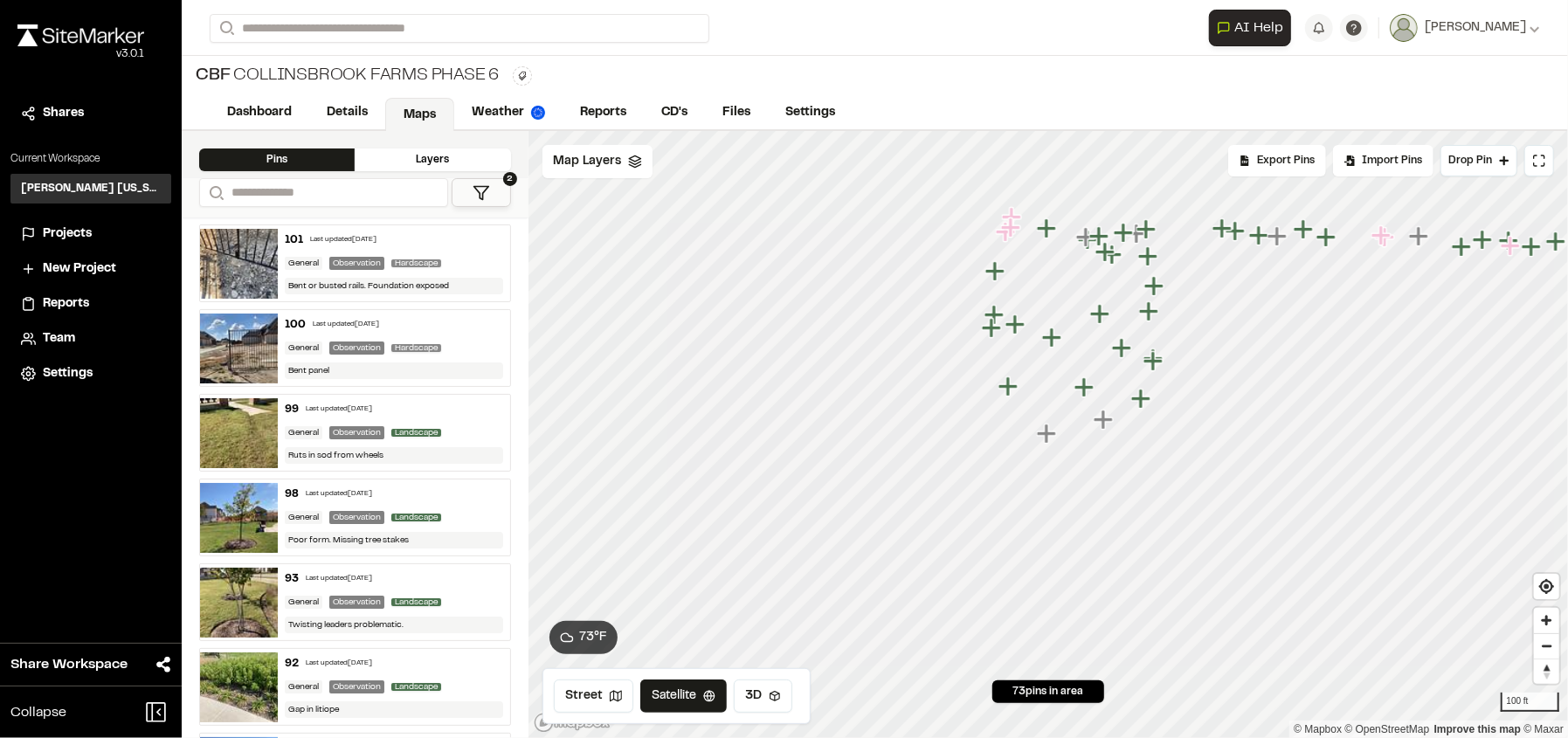
click at [330, 235] on div "Last updated [DATE]" at bounding box center [343, 240] width 66 height 11
